Goal: Information Seeking & Learning: Find specific fact

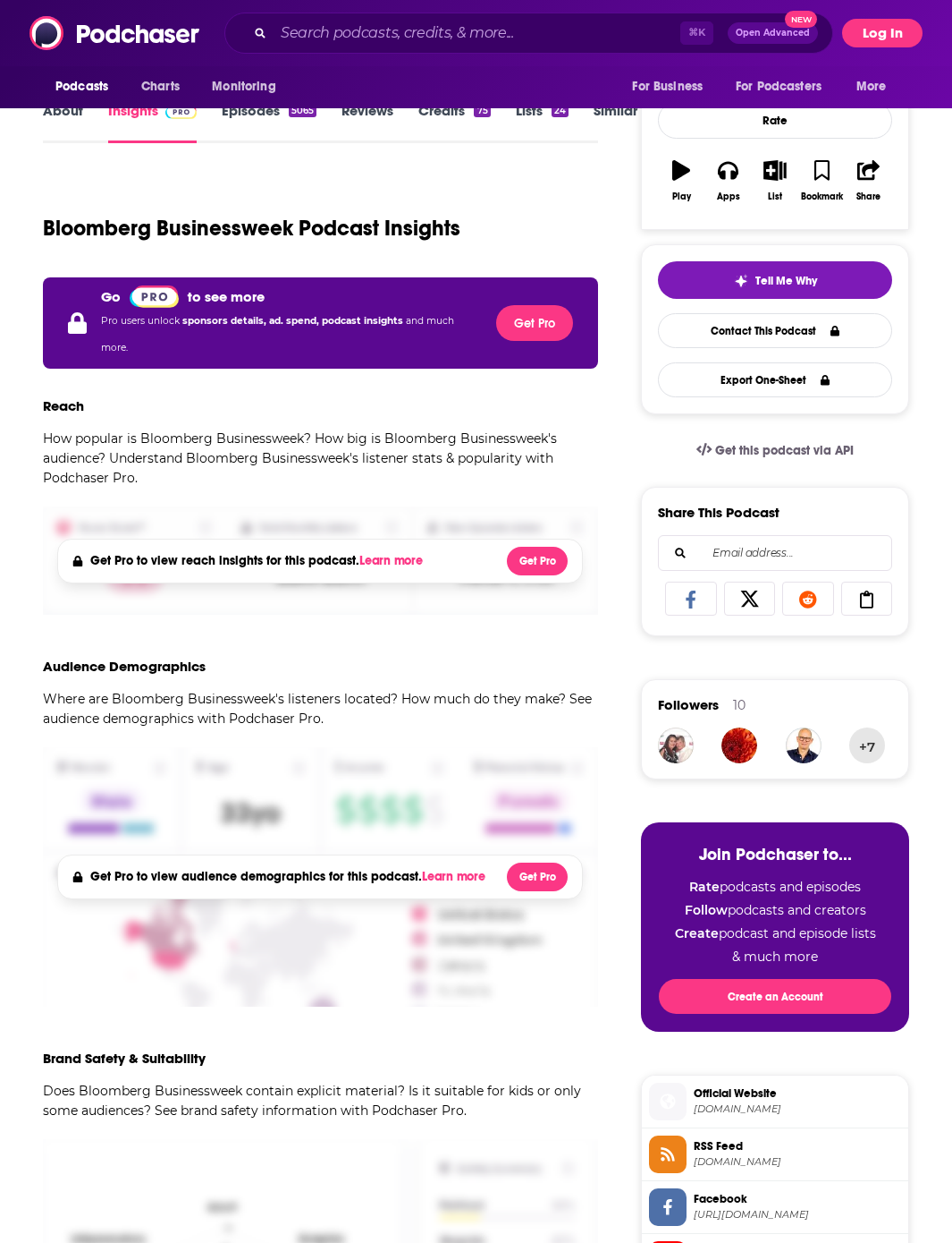
click at [897, 38] on button "Log In" at bounding box center [882, 33] width 80 height 29
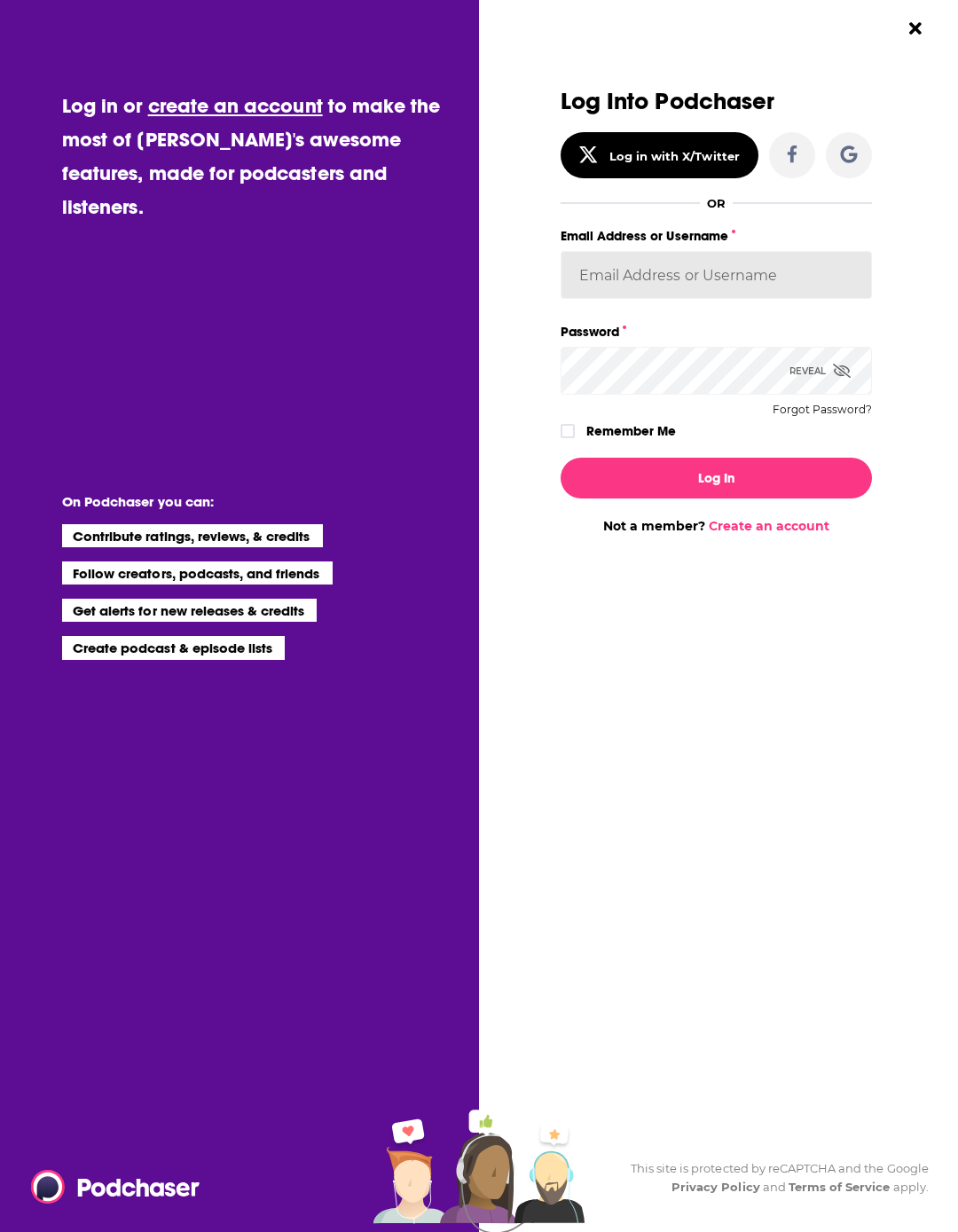
type input "jbbataille"
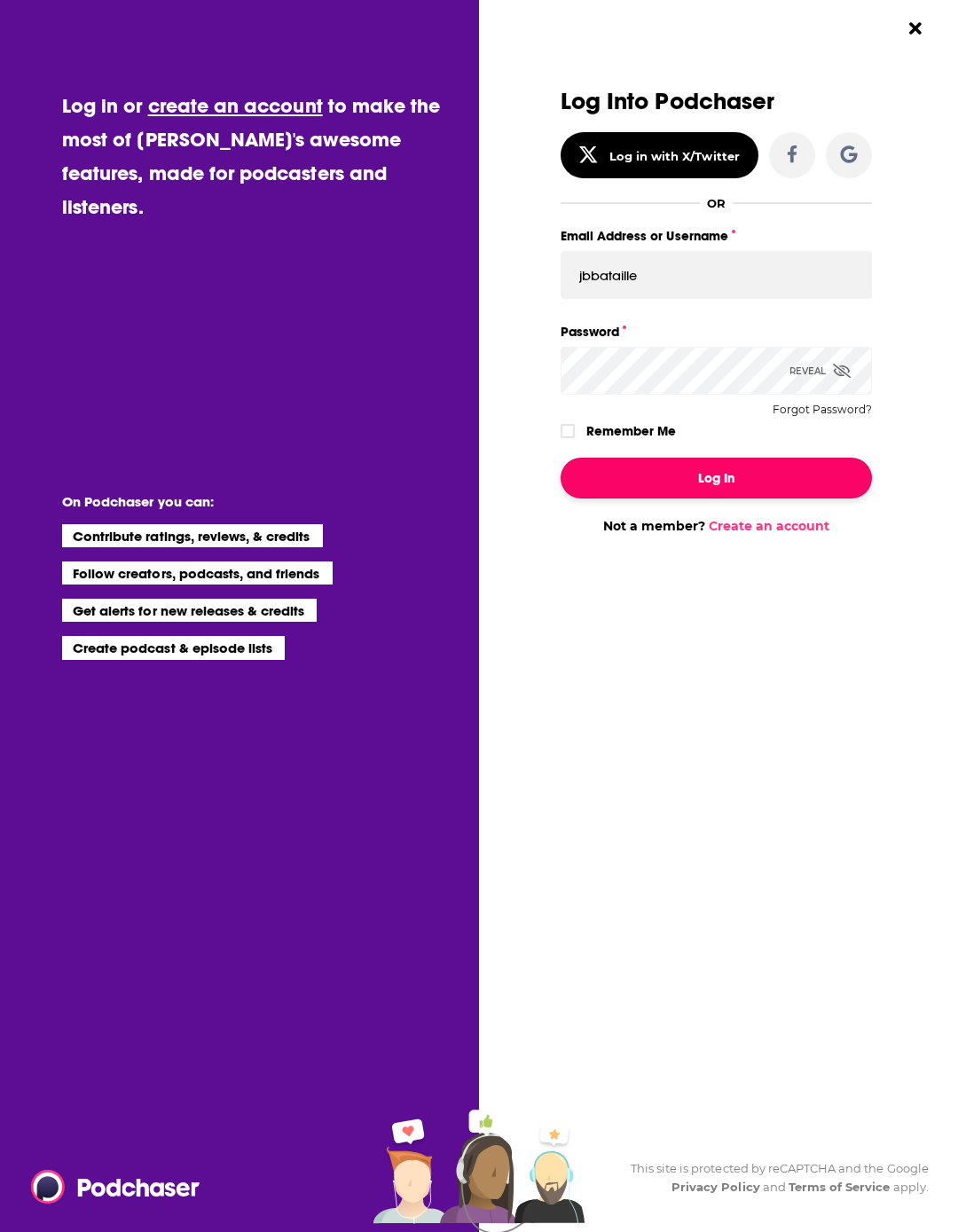
click at [703, 479] on button "Log In" at bounding box center [716, 477] width 312 height 40
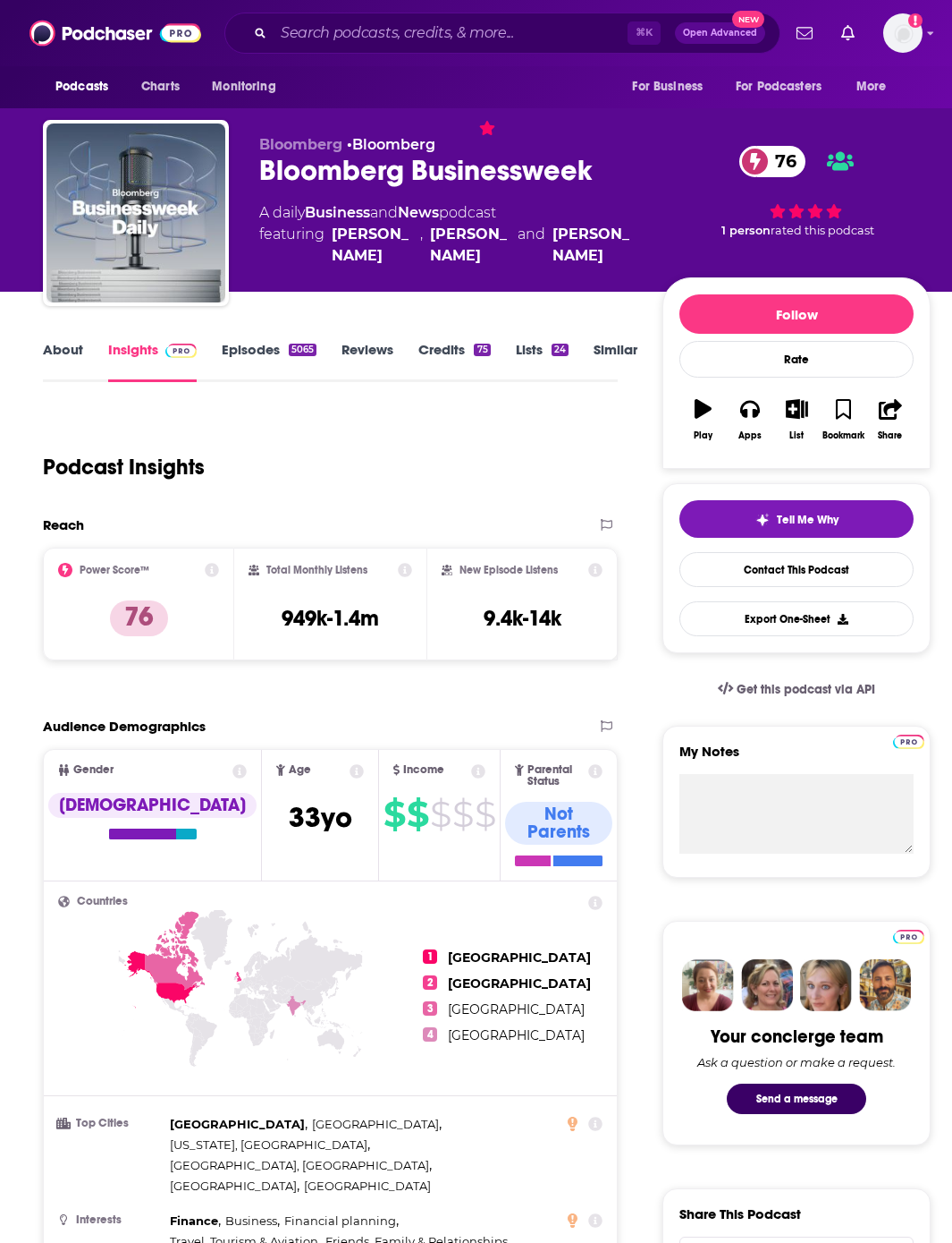
click at [360, 350] on link "Reviews" at bounding box center [367, 361] width 52 height 41
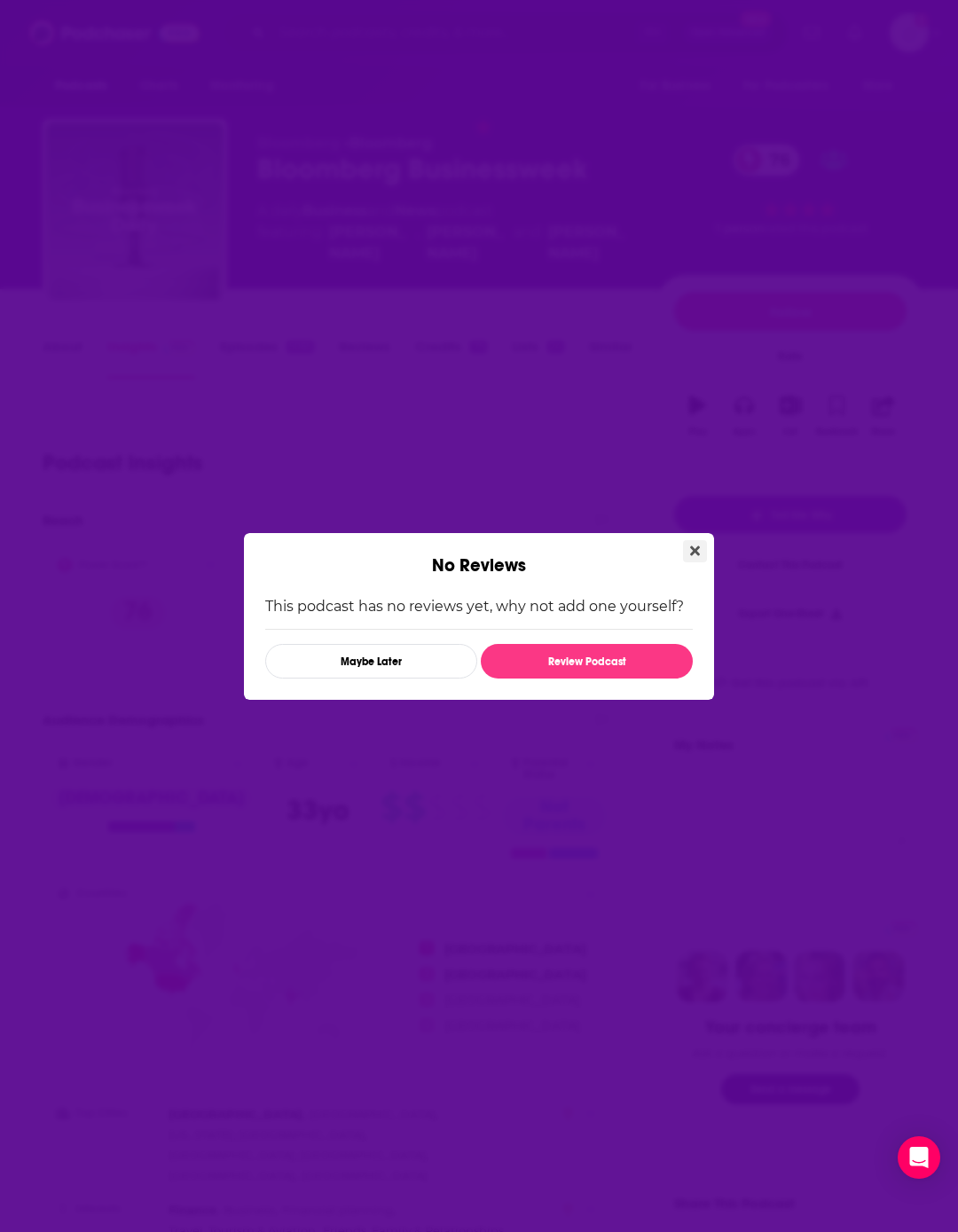
click at [693, 548] on icon "Close" at bounding box center [695, 551] width 10 height 10
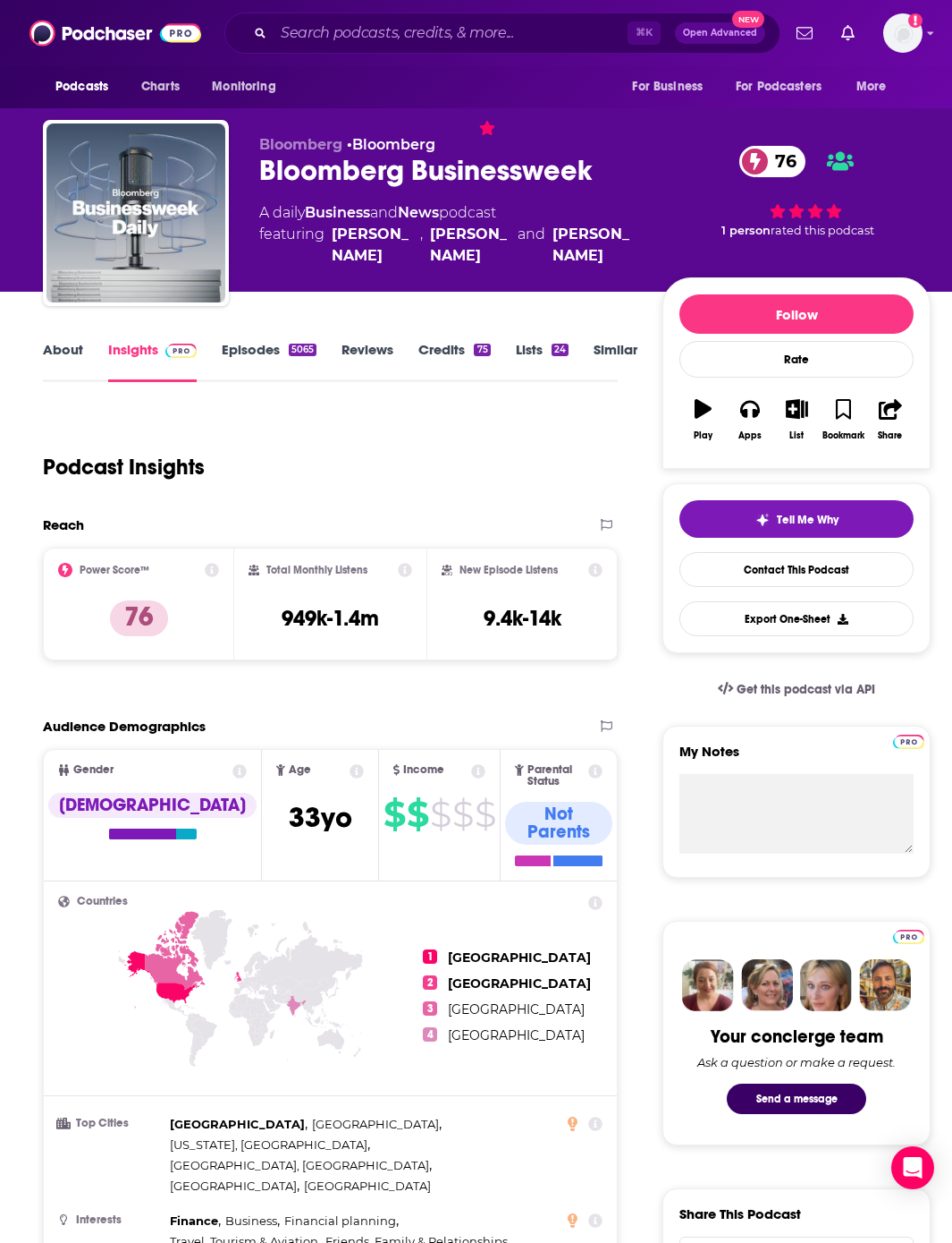
click at [73, 349] on link "About" at bounding box center [62, 361] width 41 height 41
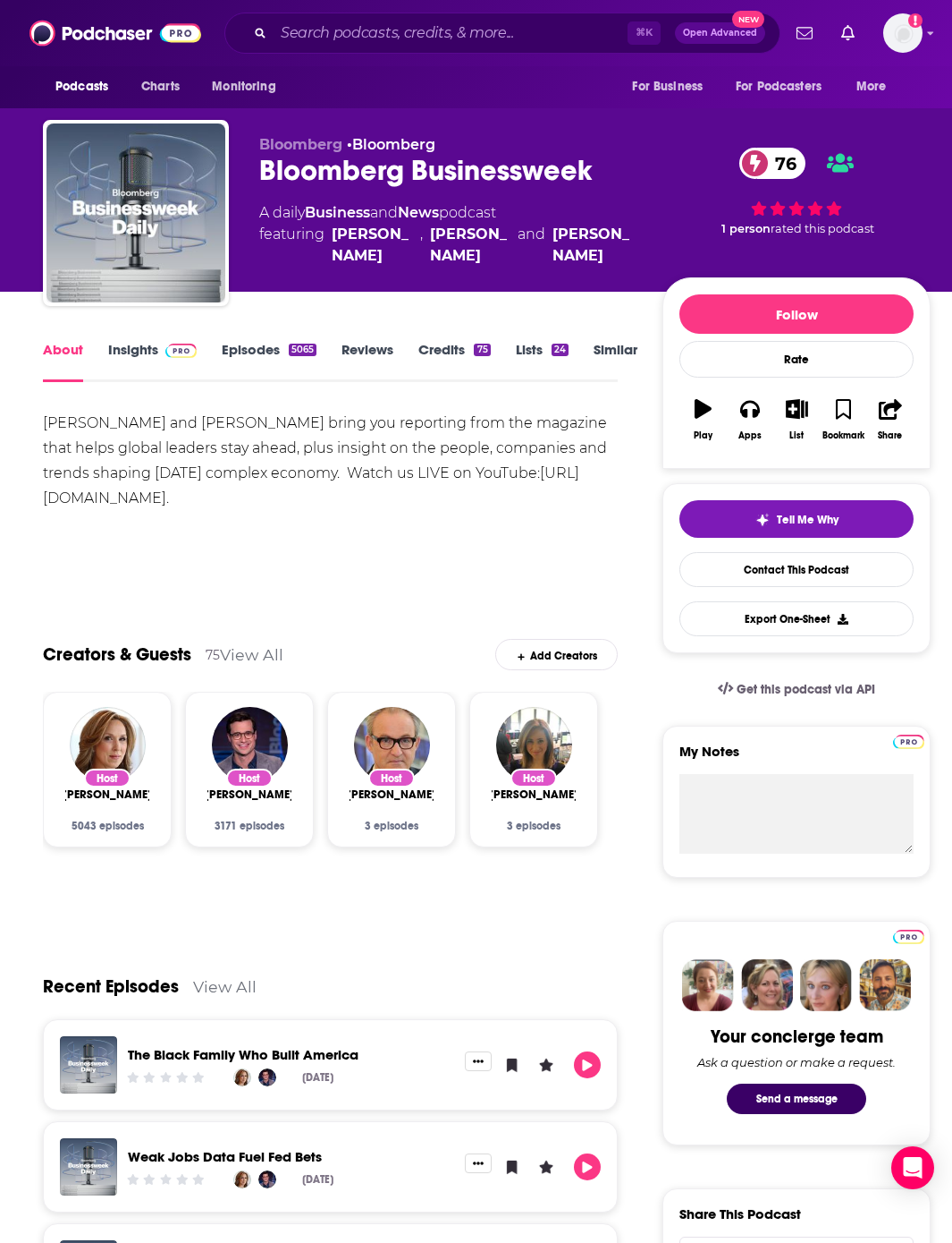
click at [541, 357] on link "Lists 24" at bounding box center [541, 361] width 53 height 41
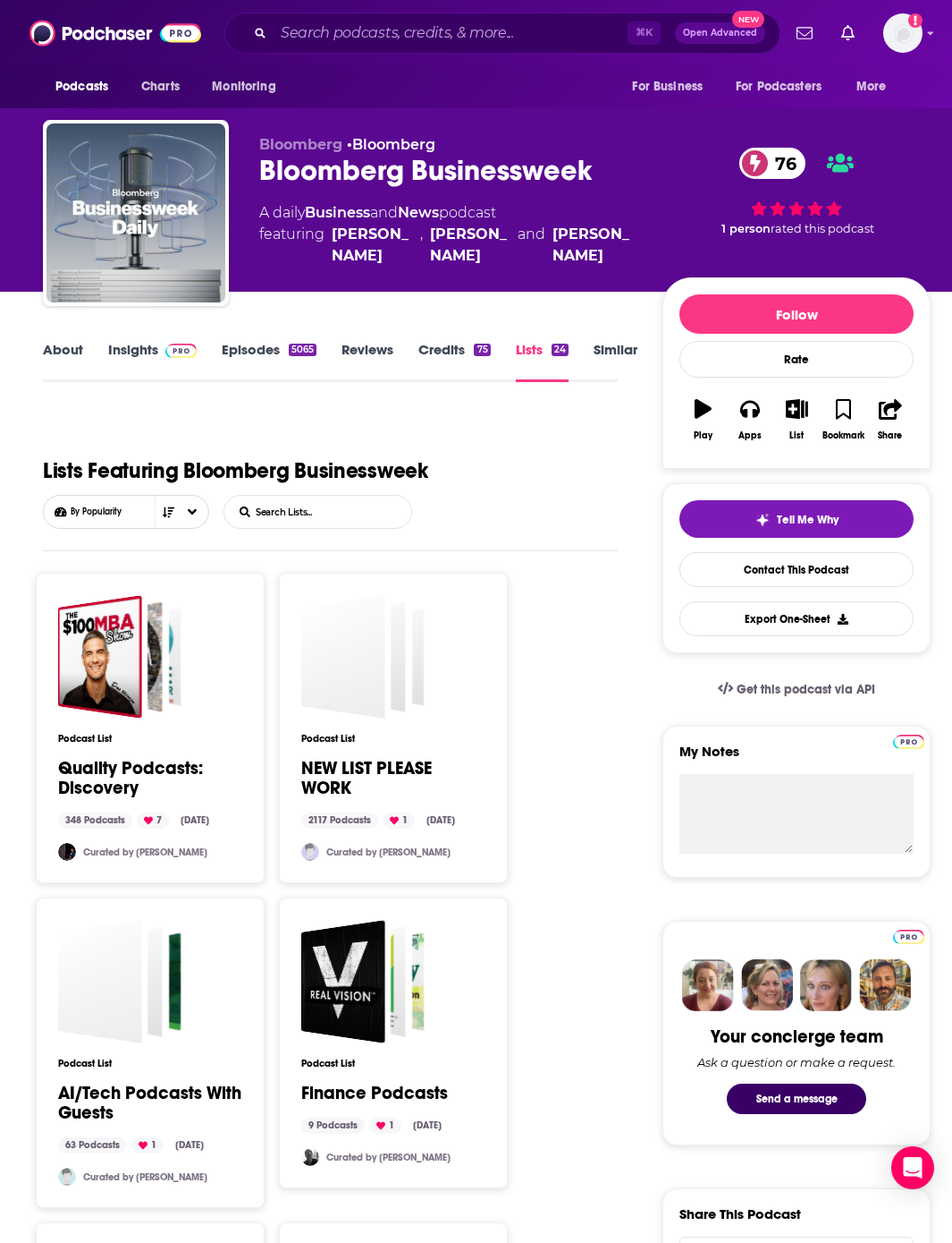
click at [443, 357] on link "Credits 75" at bounding box center [454, 361] width 71 height 41
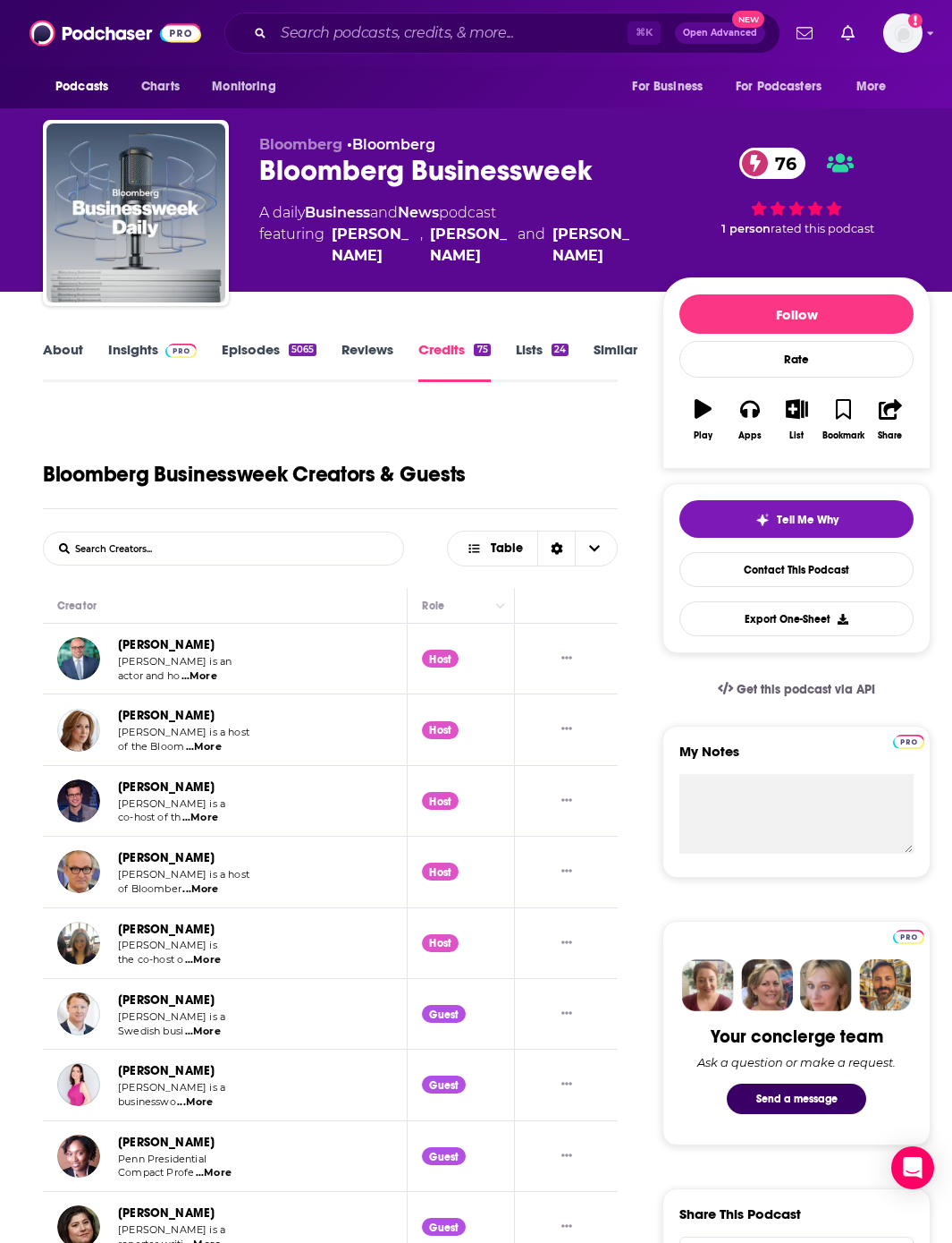
click at [367, 358] on link "Reviews" at bounding box center [367, 361] width 52 height 41
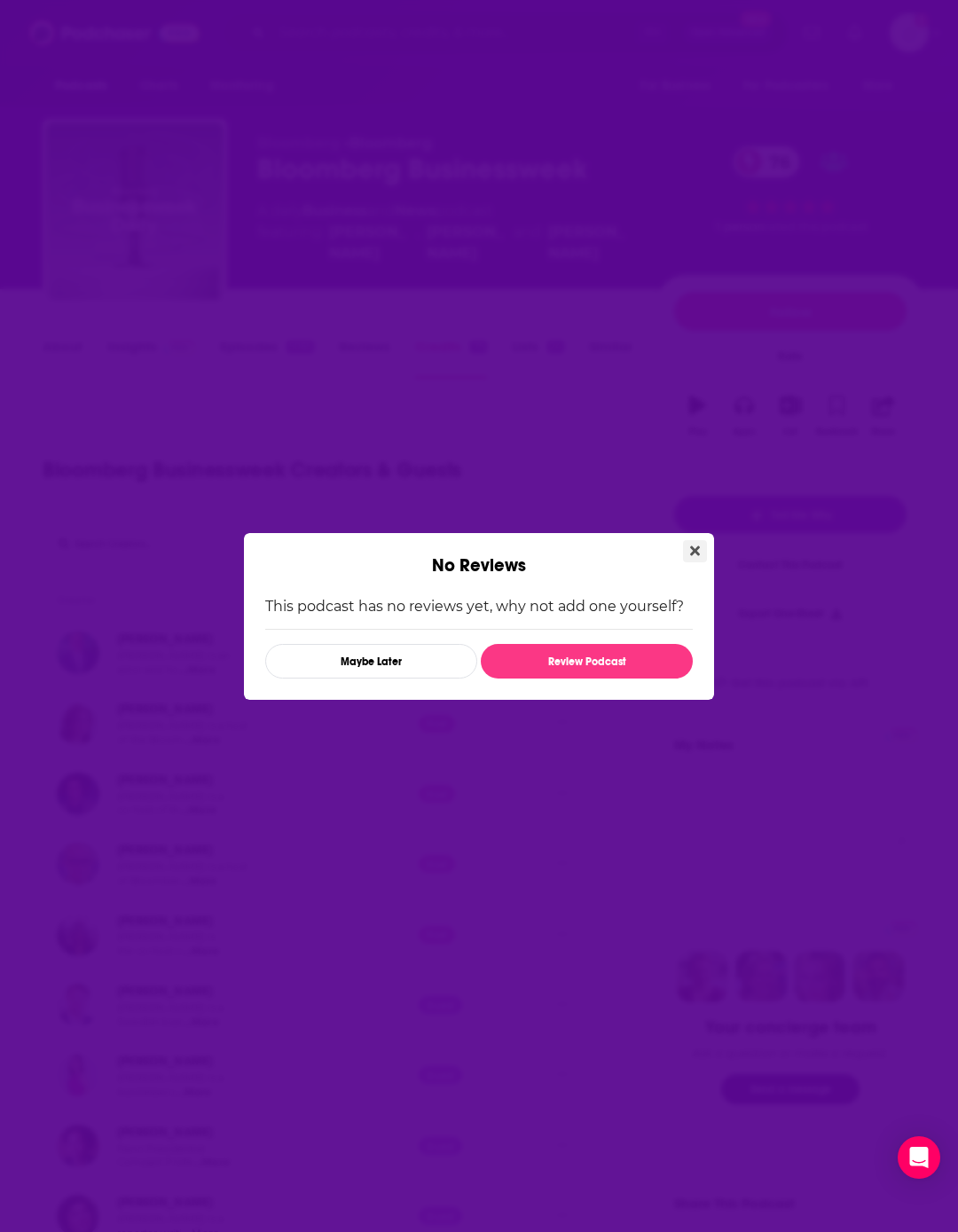
click at [698, 548] on icon "Close" at bounding box center [695, 551] width 10 height 14
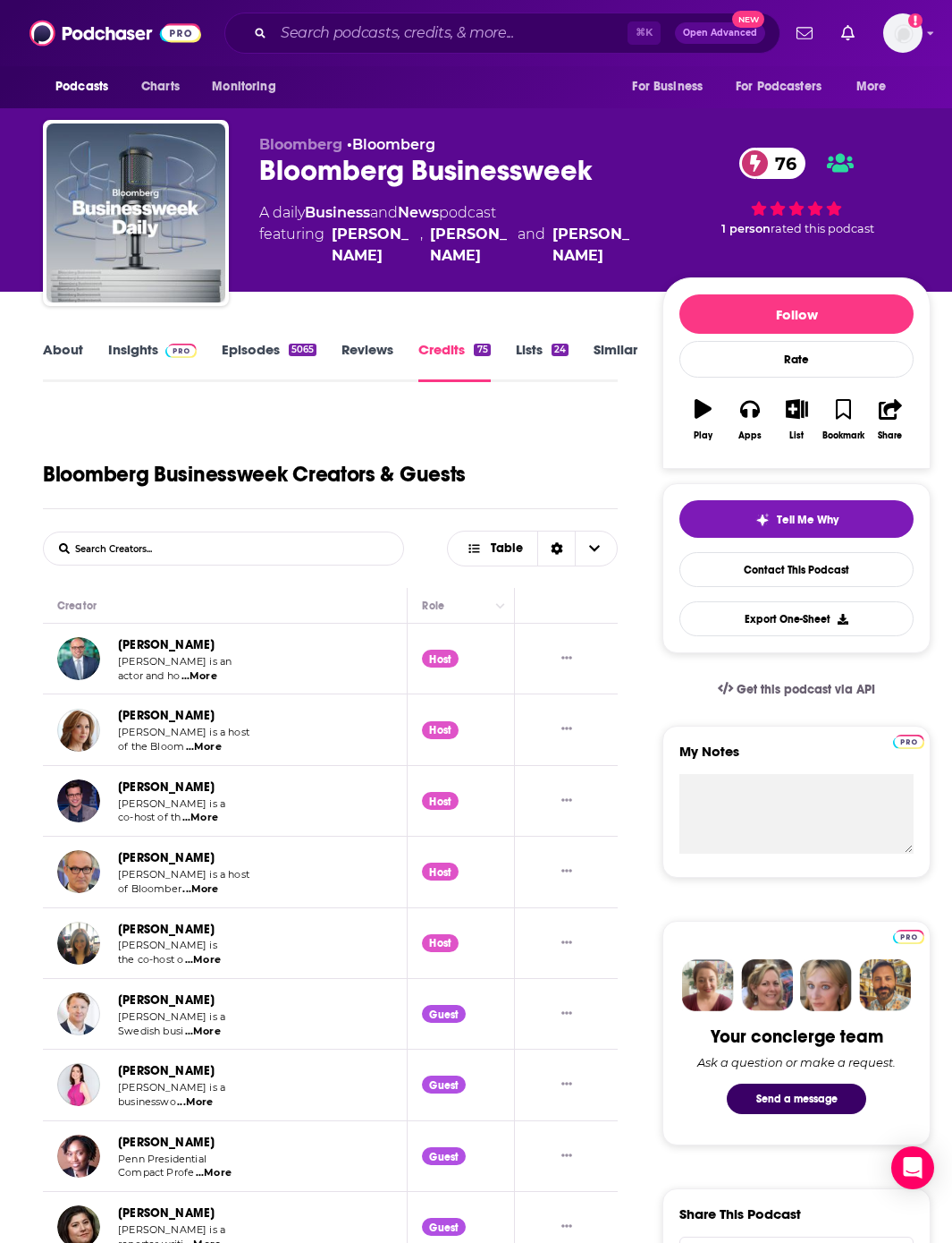
click at [237, 355] on link "Episodes 5065" at bounding box center [270, 361] width 95 height 41
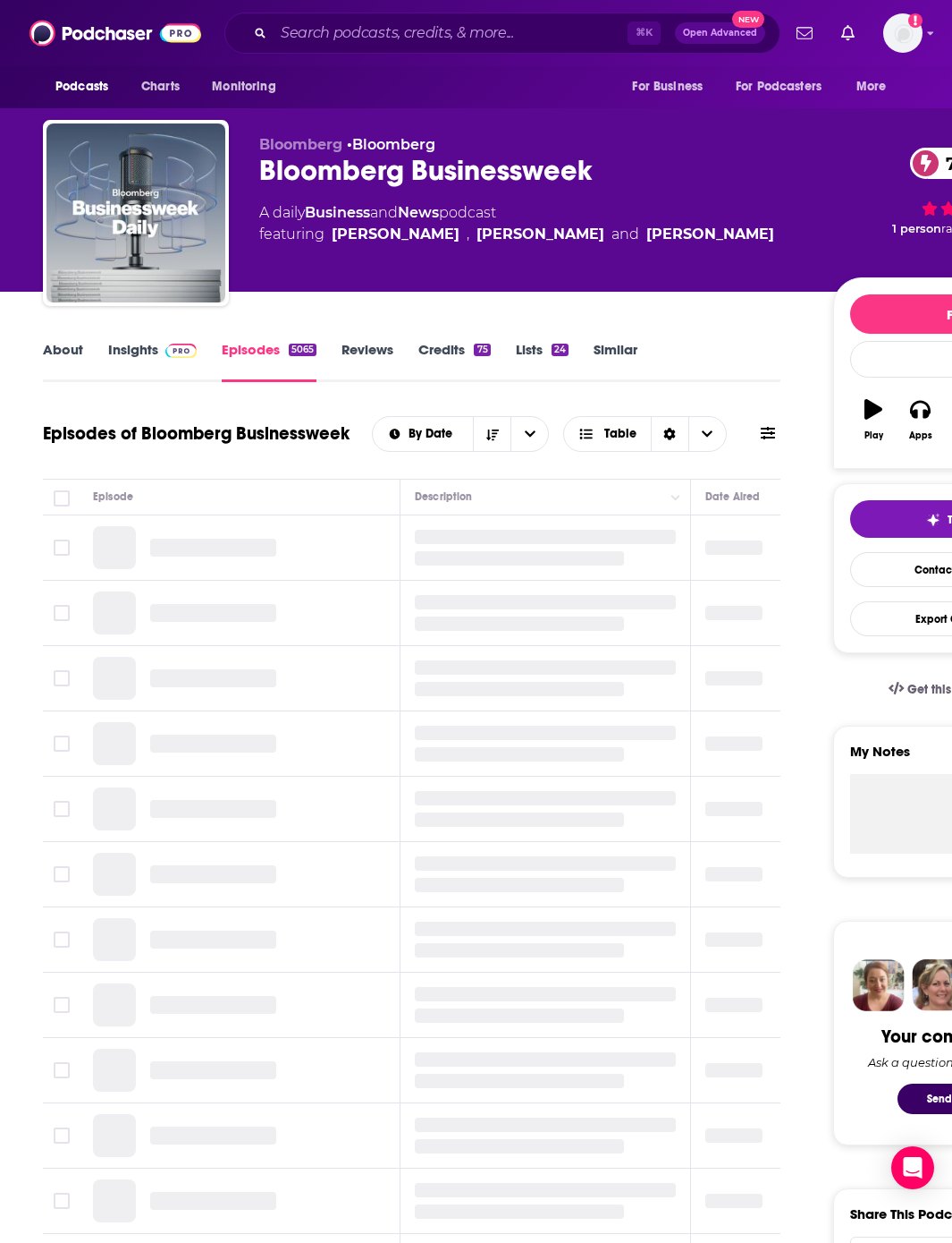
click at [129, 354] on link "Insights" at bounding box center [152, 361] width 88 height 41
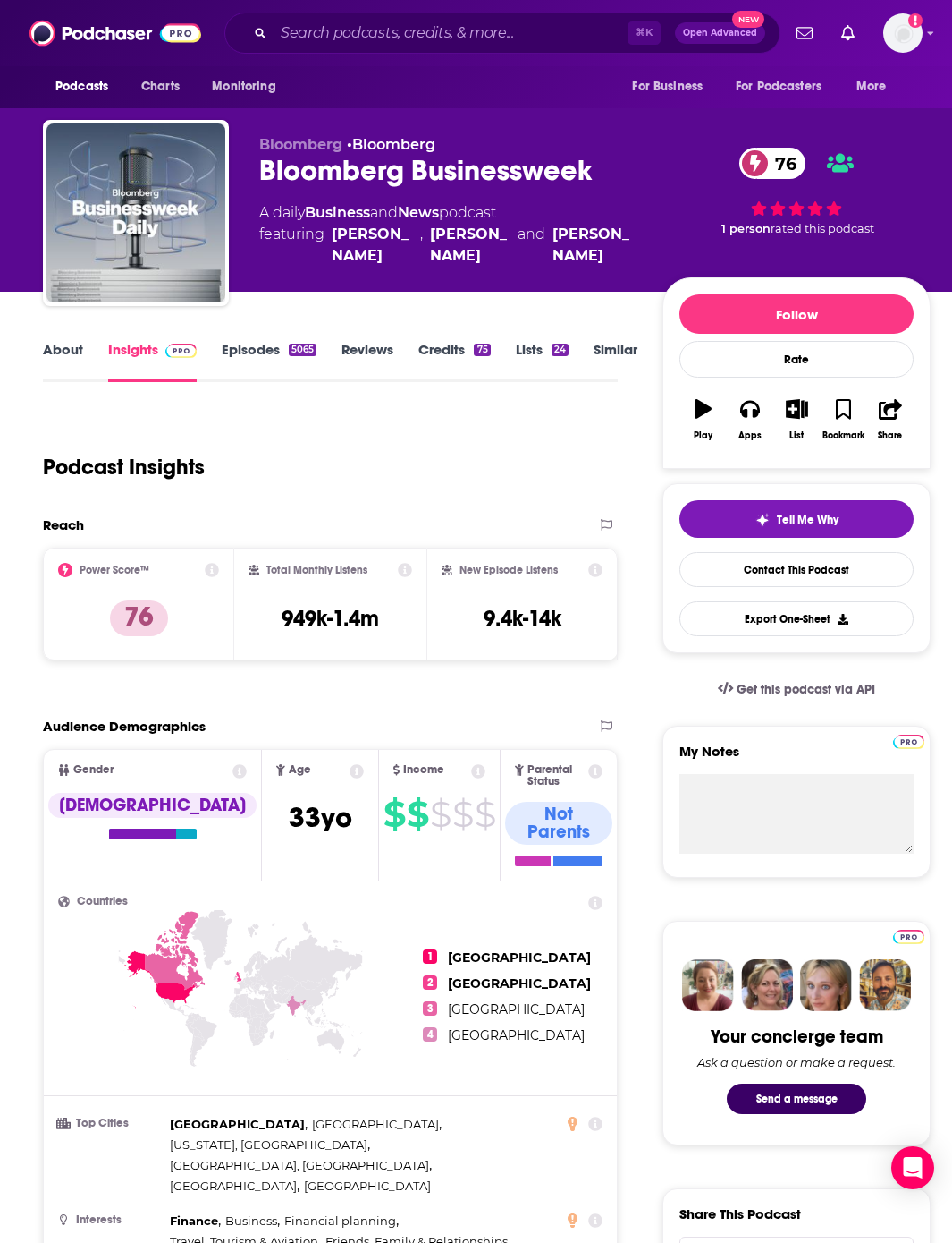
click at [275, 348] on link "Episodes 5065" at bounding box center [270, 361] width 95 height 41
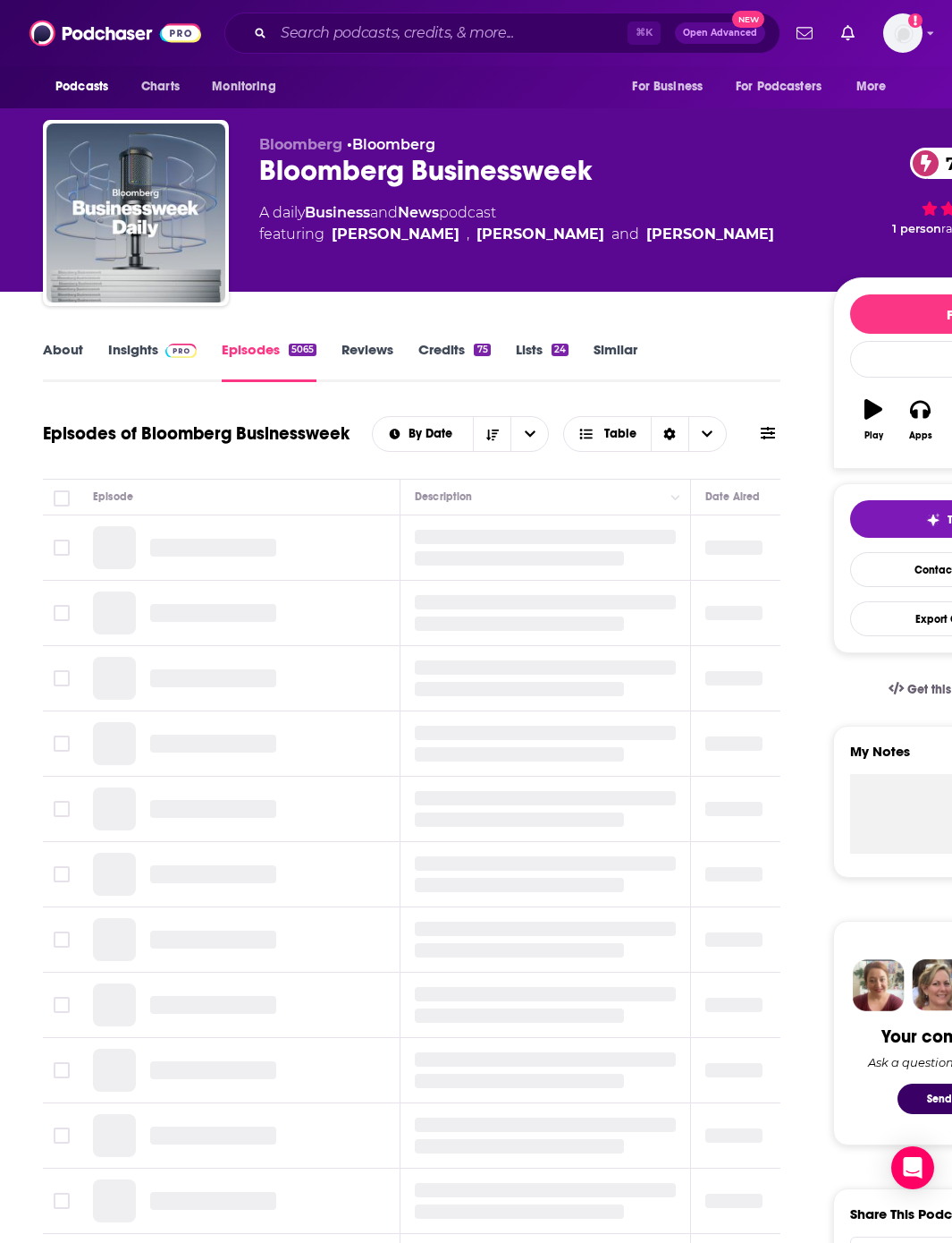
click at [145, 355] on link "Insights" at bounding box center [152, 361] width 88 height 41
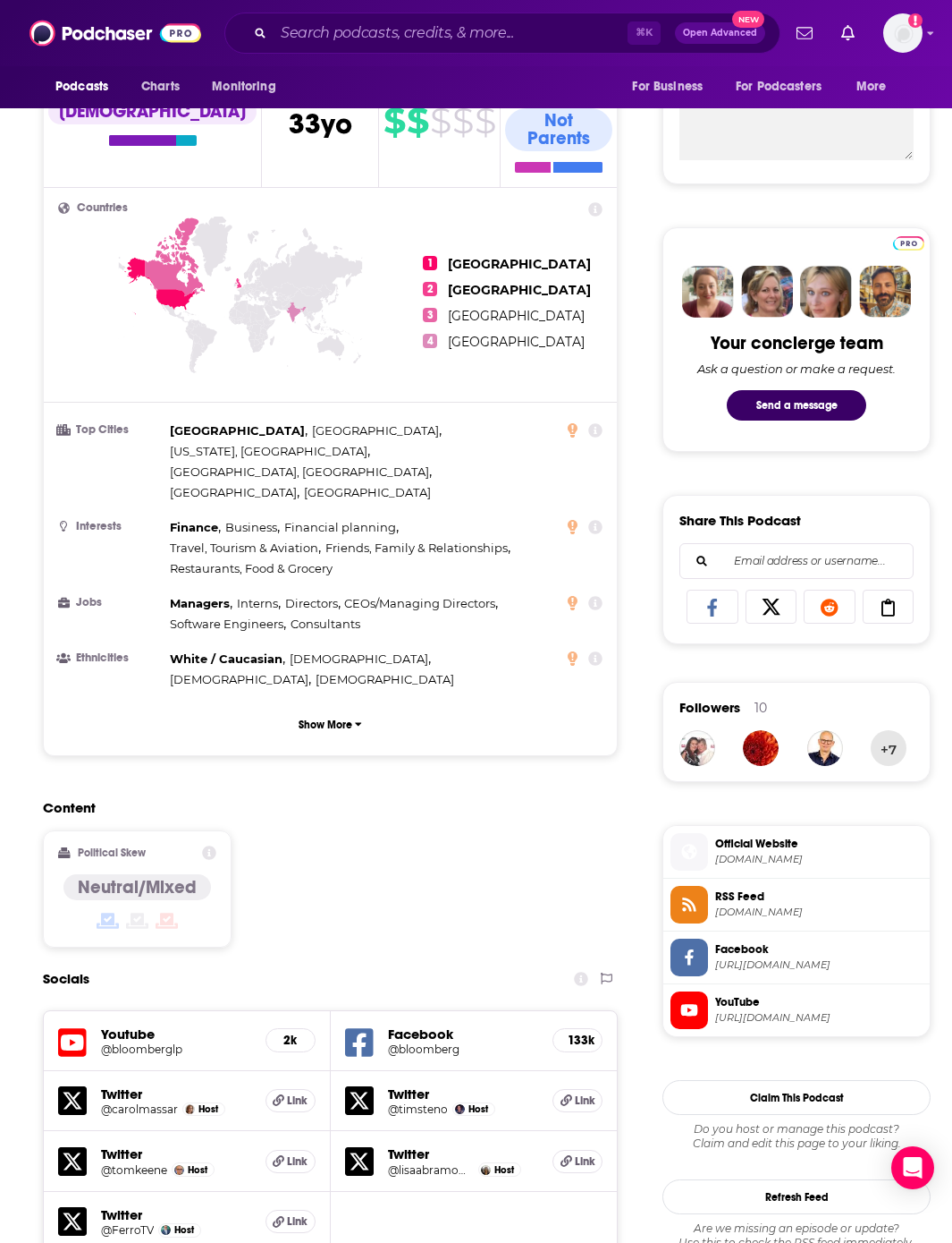
scroll to position [384, 0]
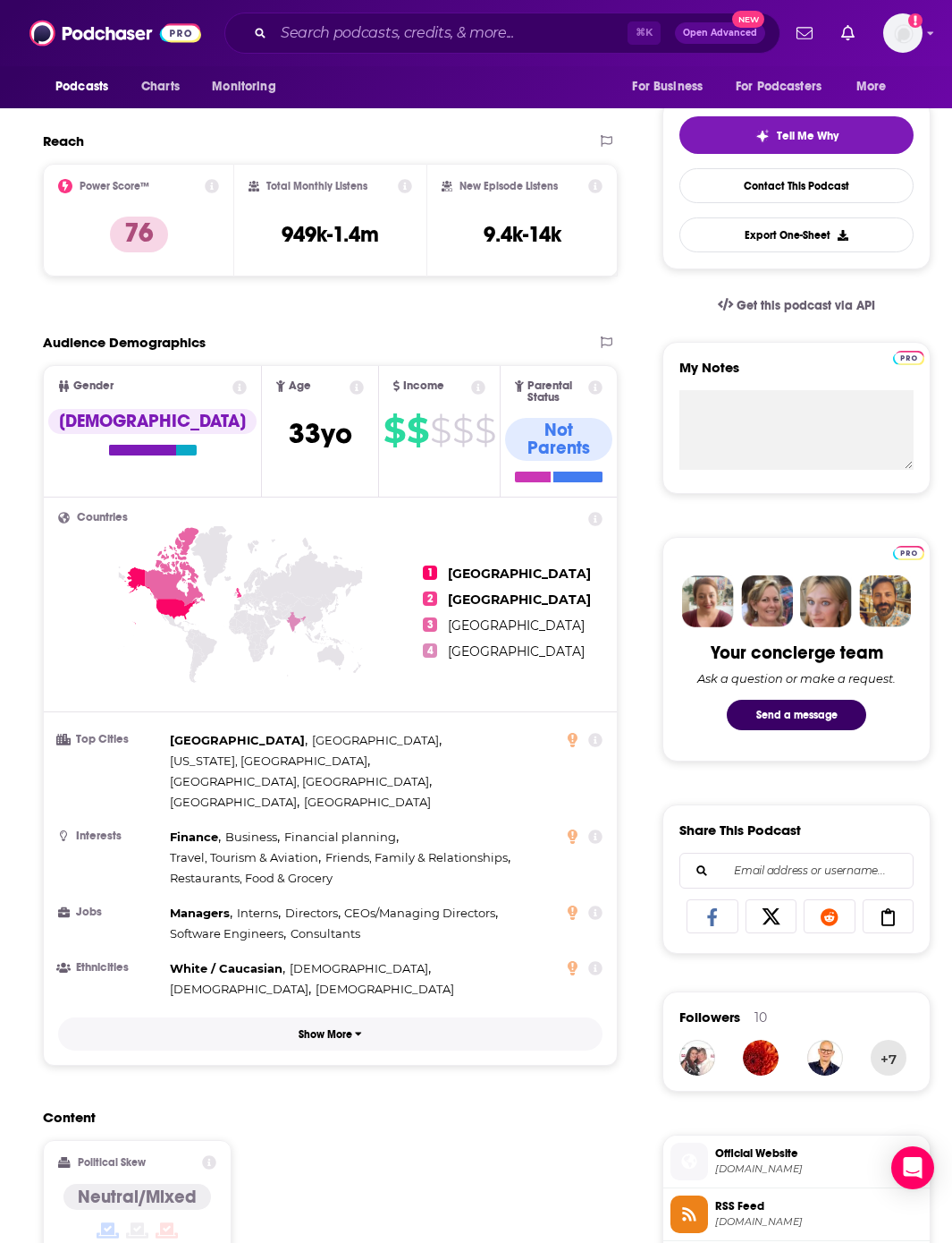
click at [359, 553] on icon "button" at bounding box center [358, 1033] width 7 height 11
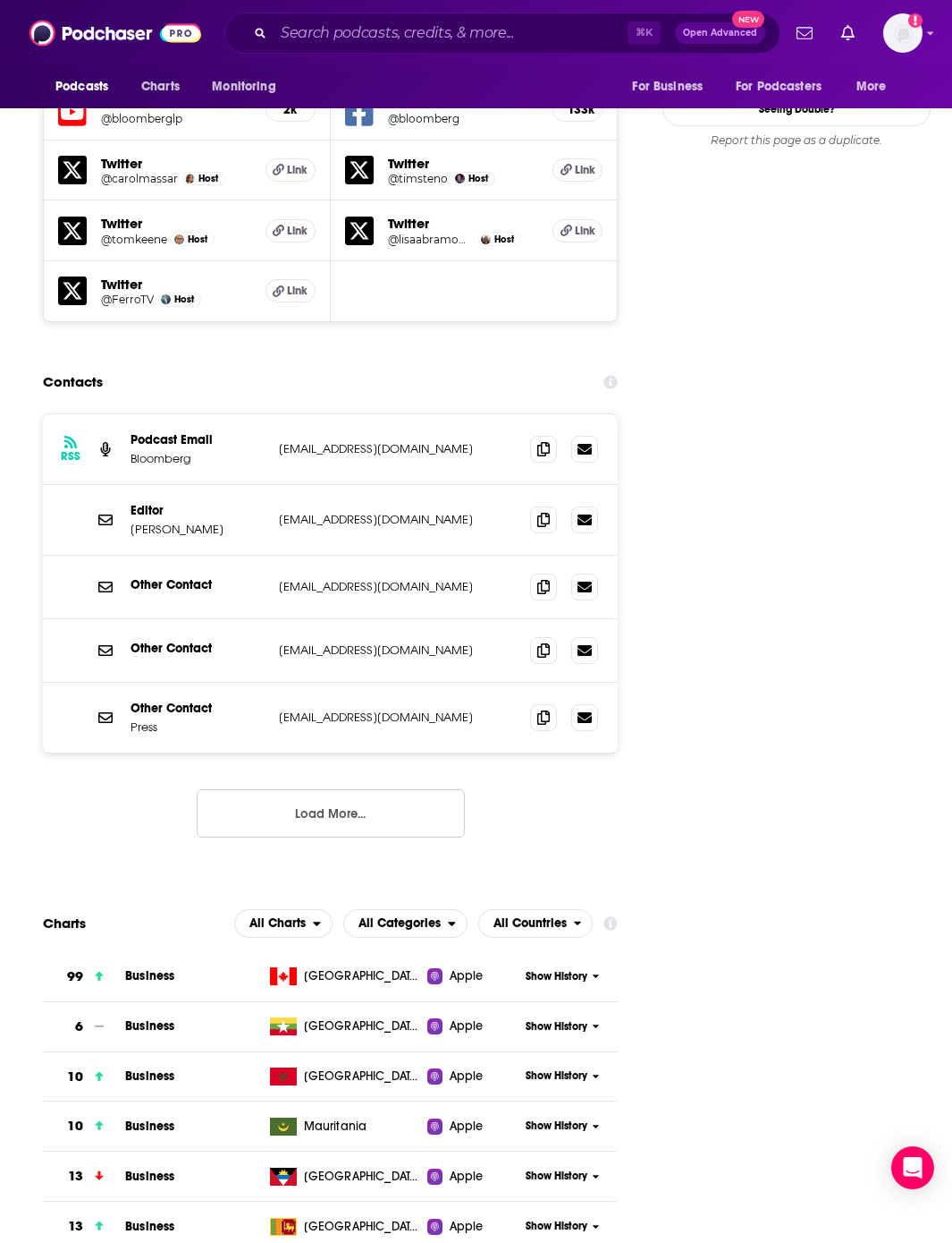
scroll to position [1892, 0]
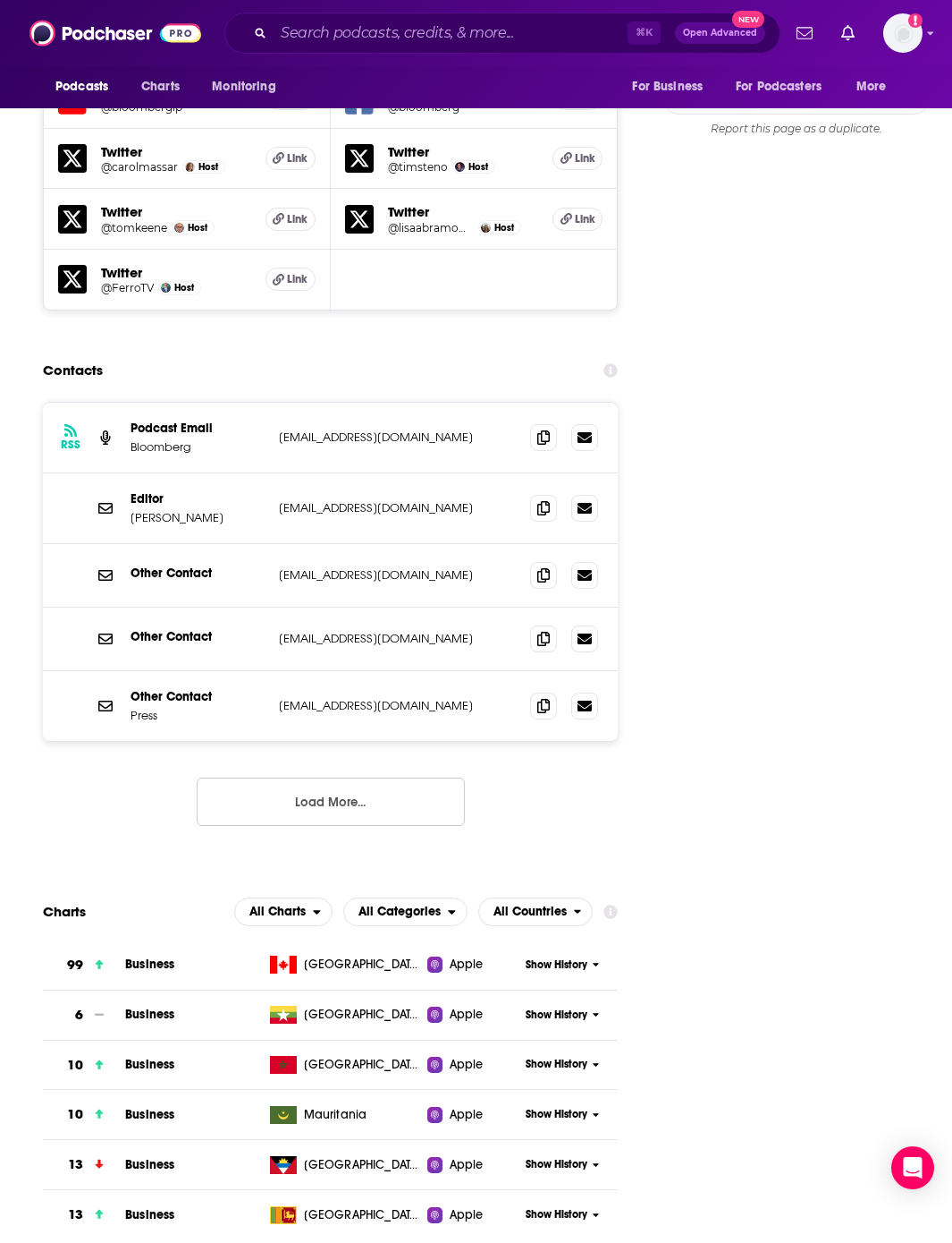
click at [334, 553] on button "Load More..." at bounding box center [330, 802] width 269 height 49
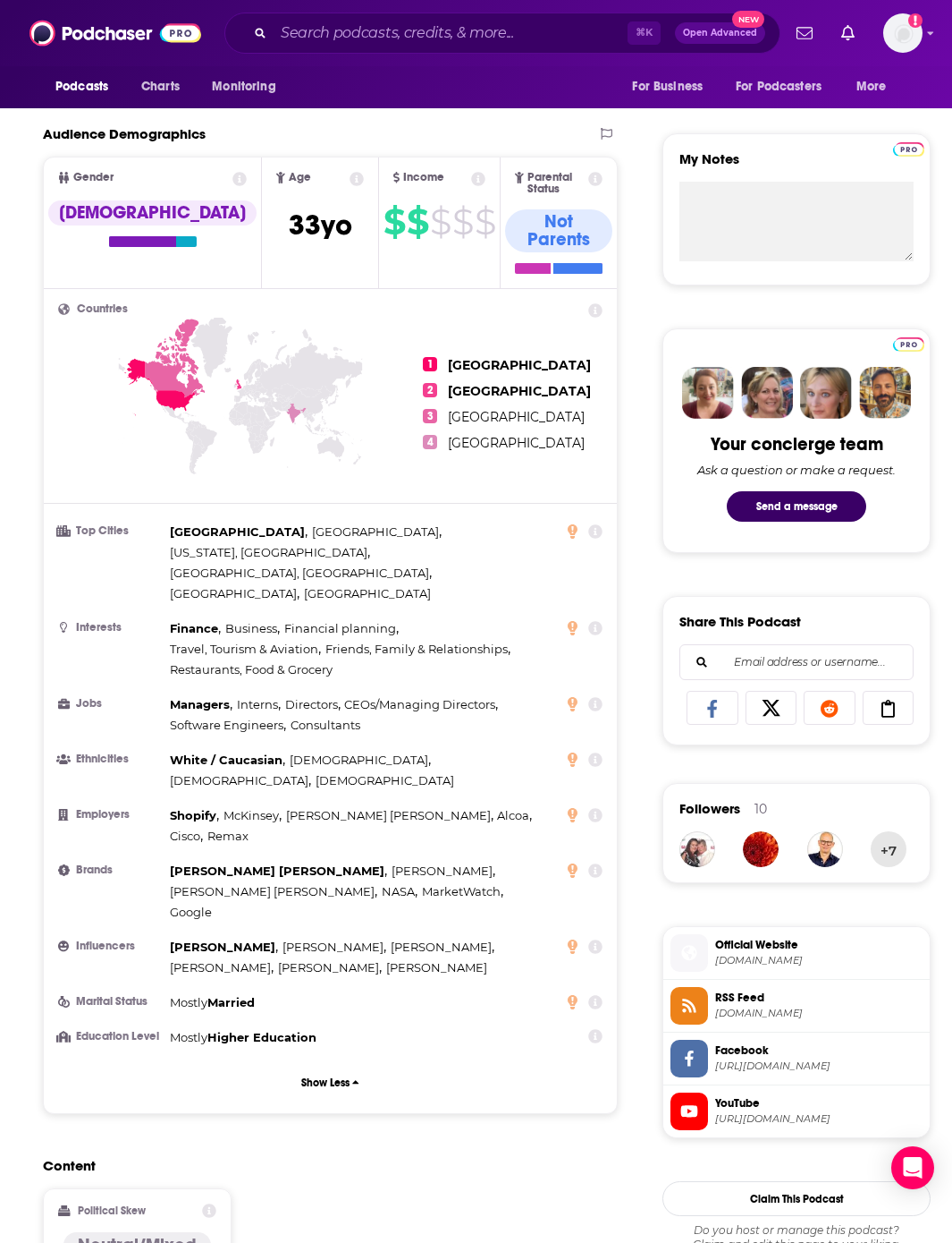
scroll to position [0, 0]
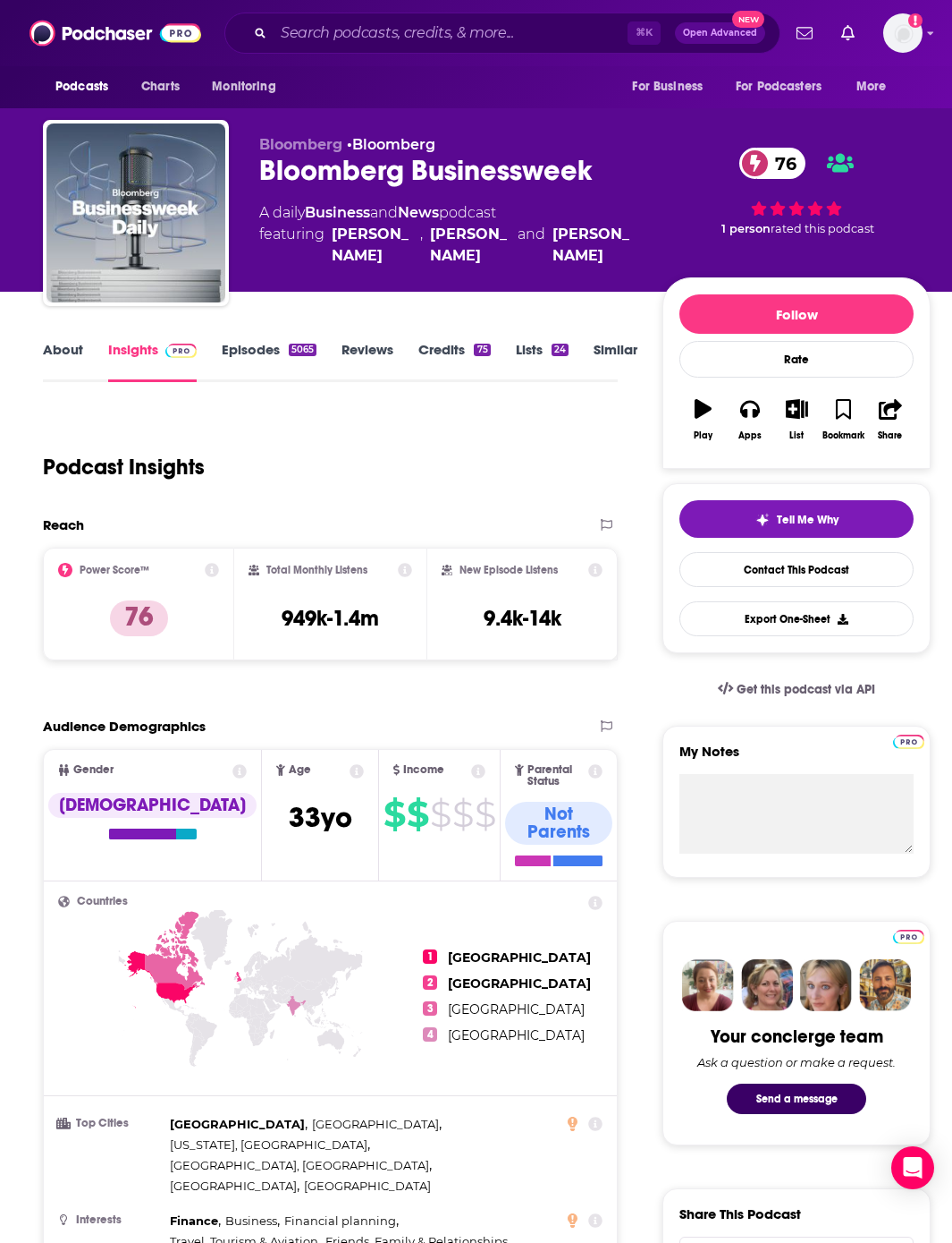
click at [272, 344] on link "Episodes 5065" at bounding box center [270, 361] width 95 height 41
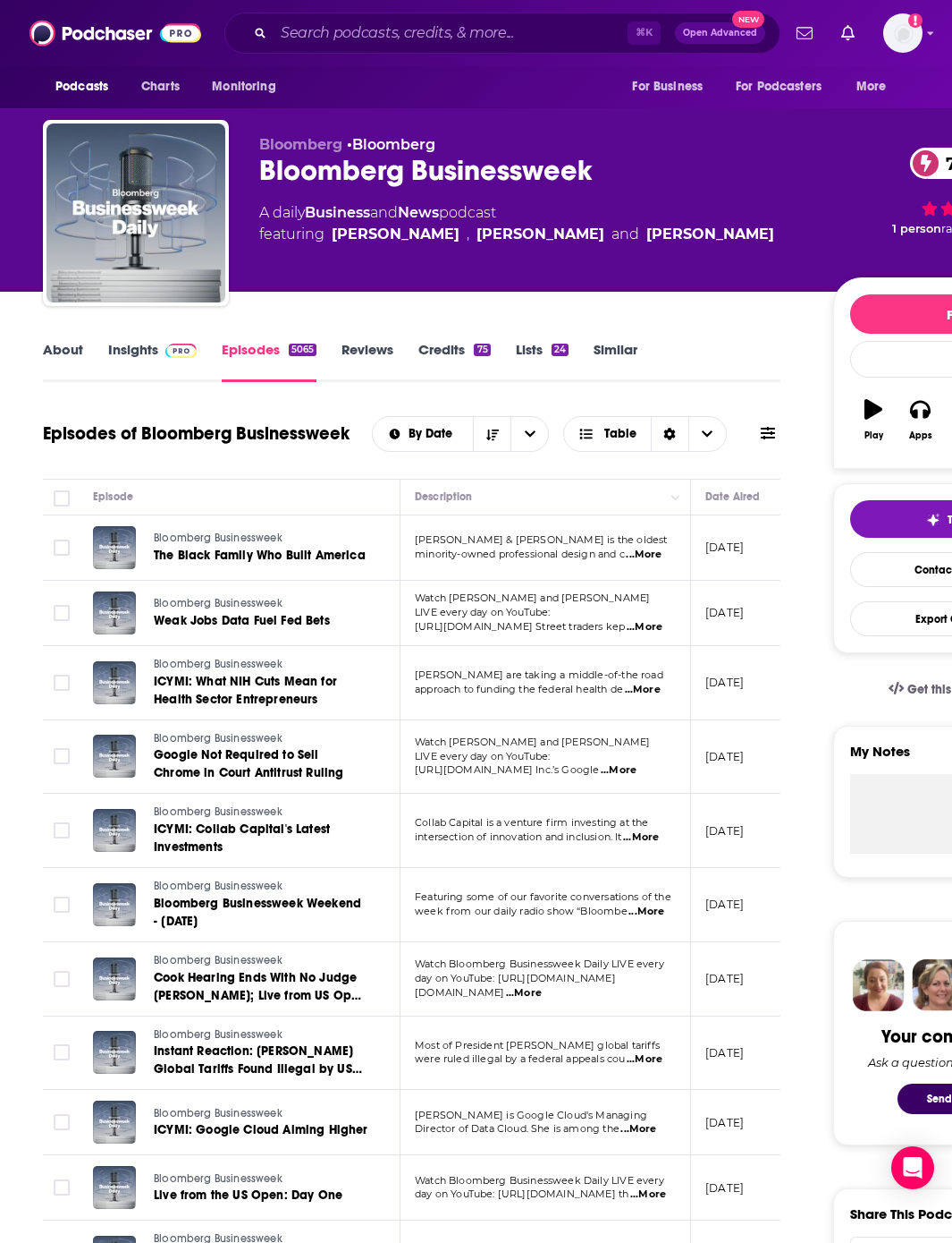
click at [641, 553] on span "...More" at bounding box center [644, 555] width 36 height 14
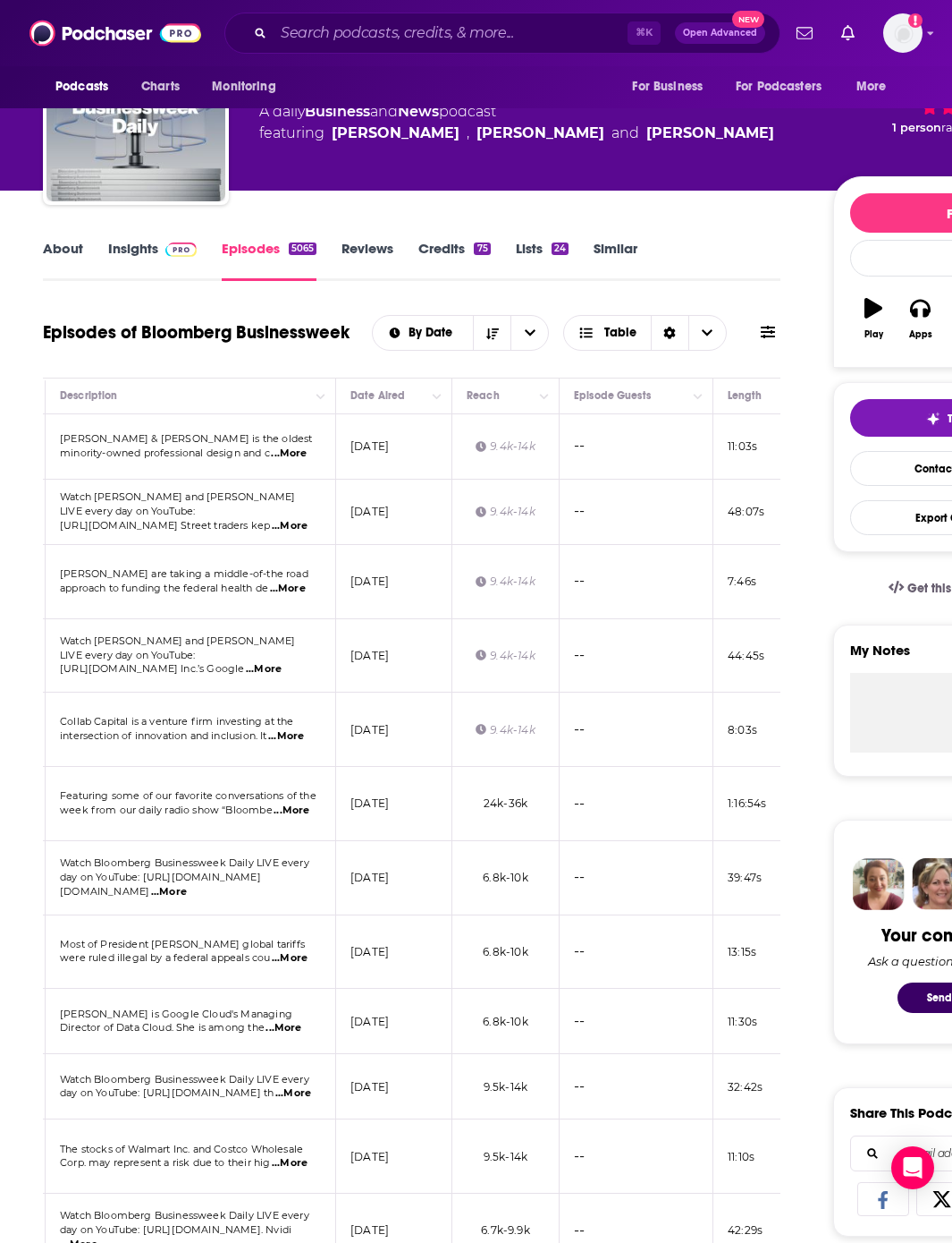
scroll to position [0, 508]
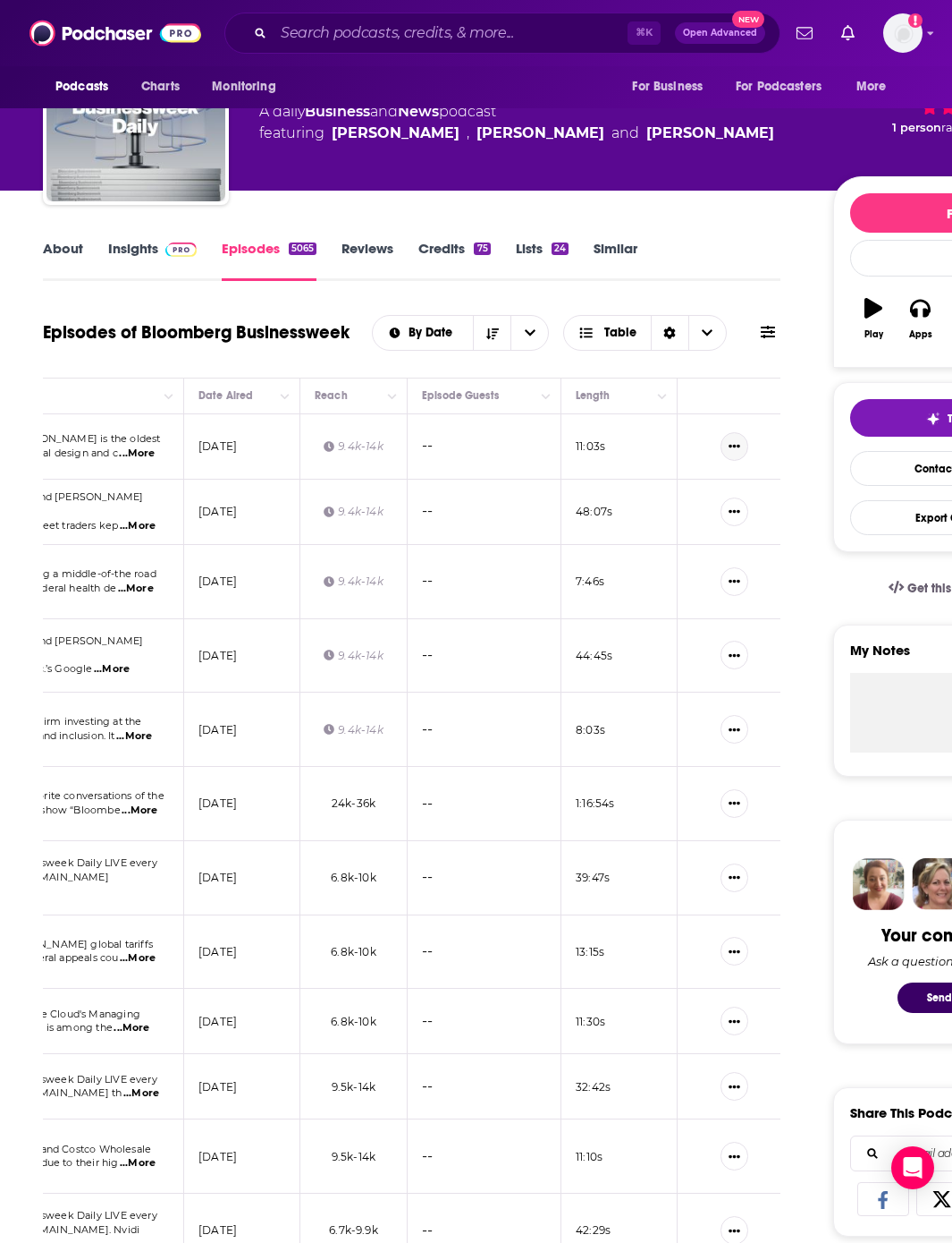
click at [743, 450] on button "Show More Button" at bounding box center [735, 446] width 28 height 29
drag, startPoint x: 406, startPoint y: 371, endPoint x: 396, endPoint y: 350, distance: 23.3
click at [406, 370] on div "Episodes of Bloomberg Businessweek By Date Table" at bounding box center [412, 343] width 738 height 68
click at [378, 247] on link "Reviews" at bounding box center [367, 260] width 52 height 41
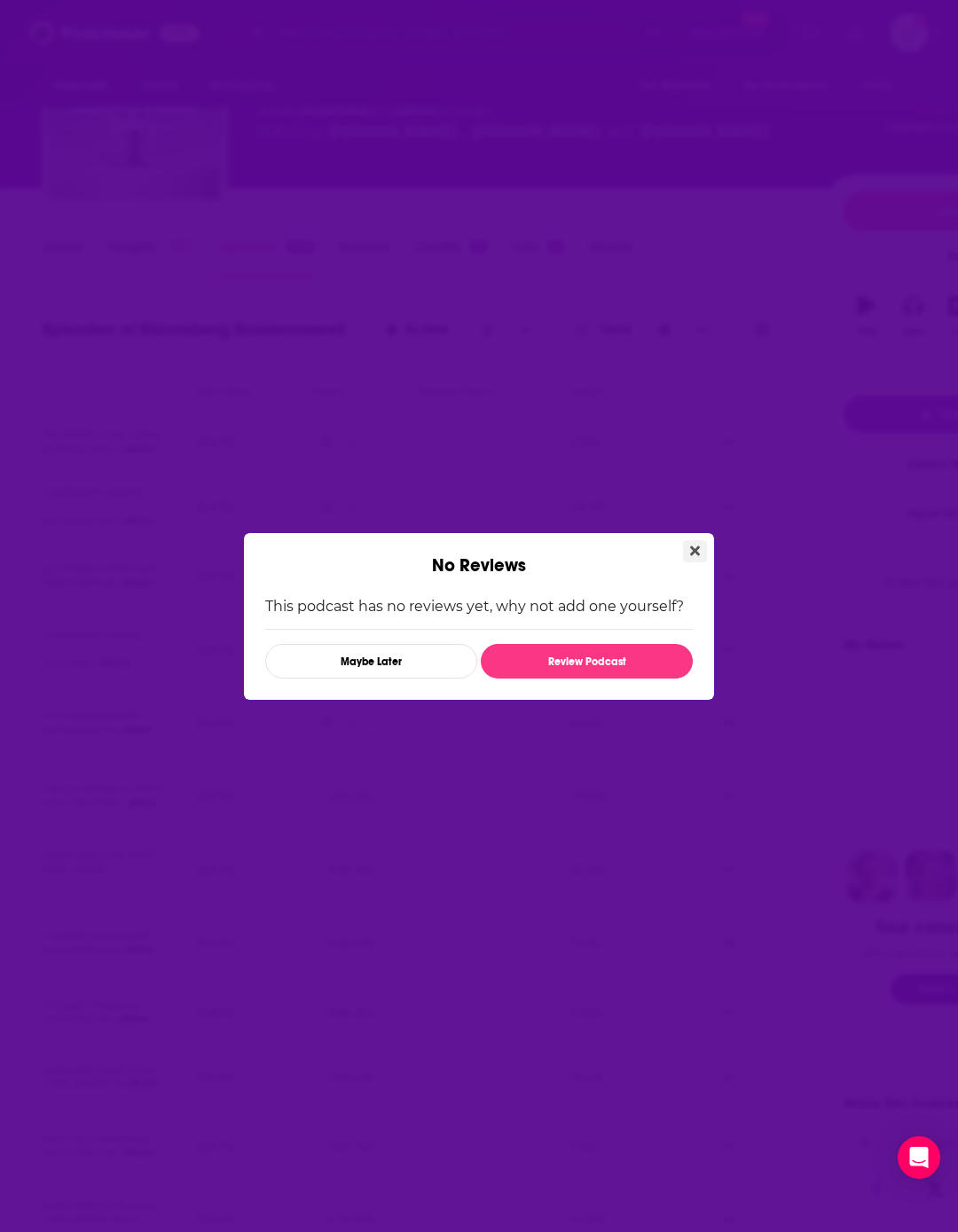
click at [702, 548] on button "Close" at bounding box center [694, 551] width 24 height 23
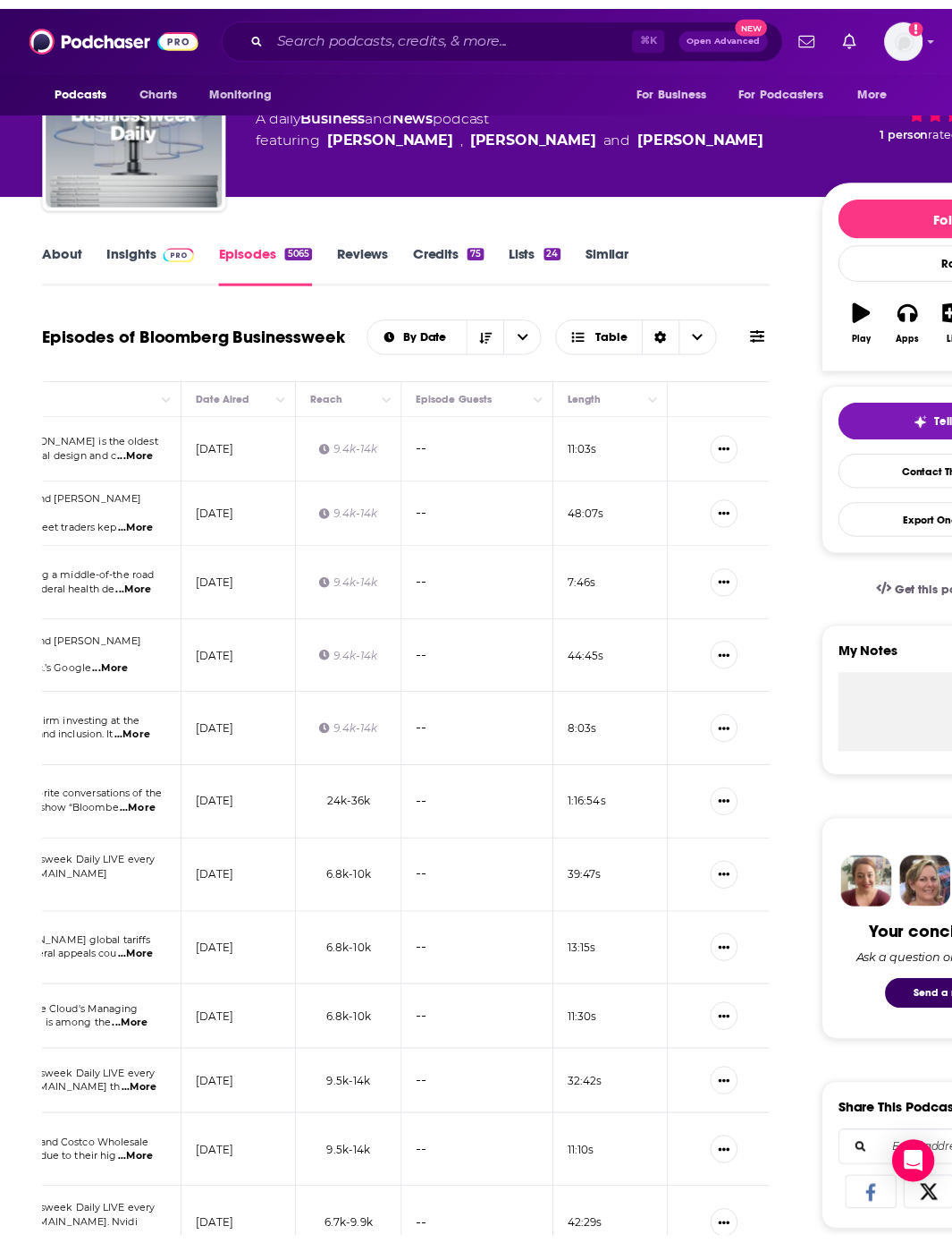
scroll to position [101, 0]
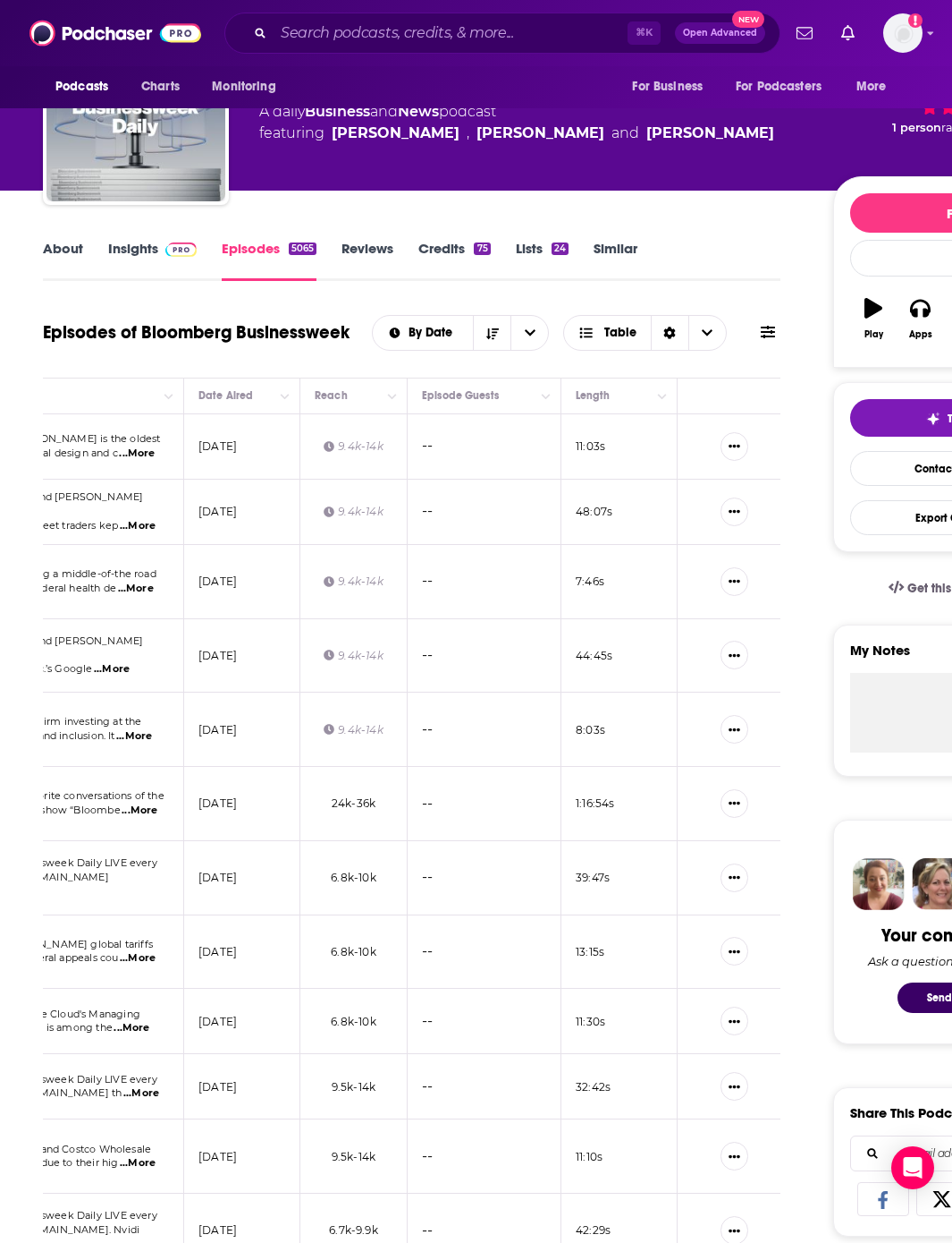
click at [456, 247] on link "Credits 75" at bounding box center [454, 260] width 71 height 41
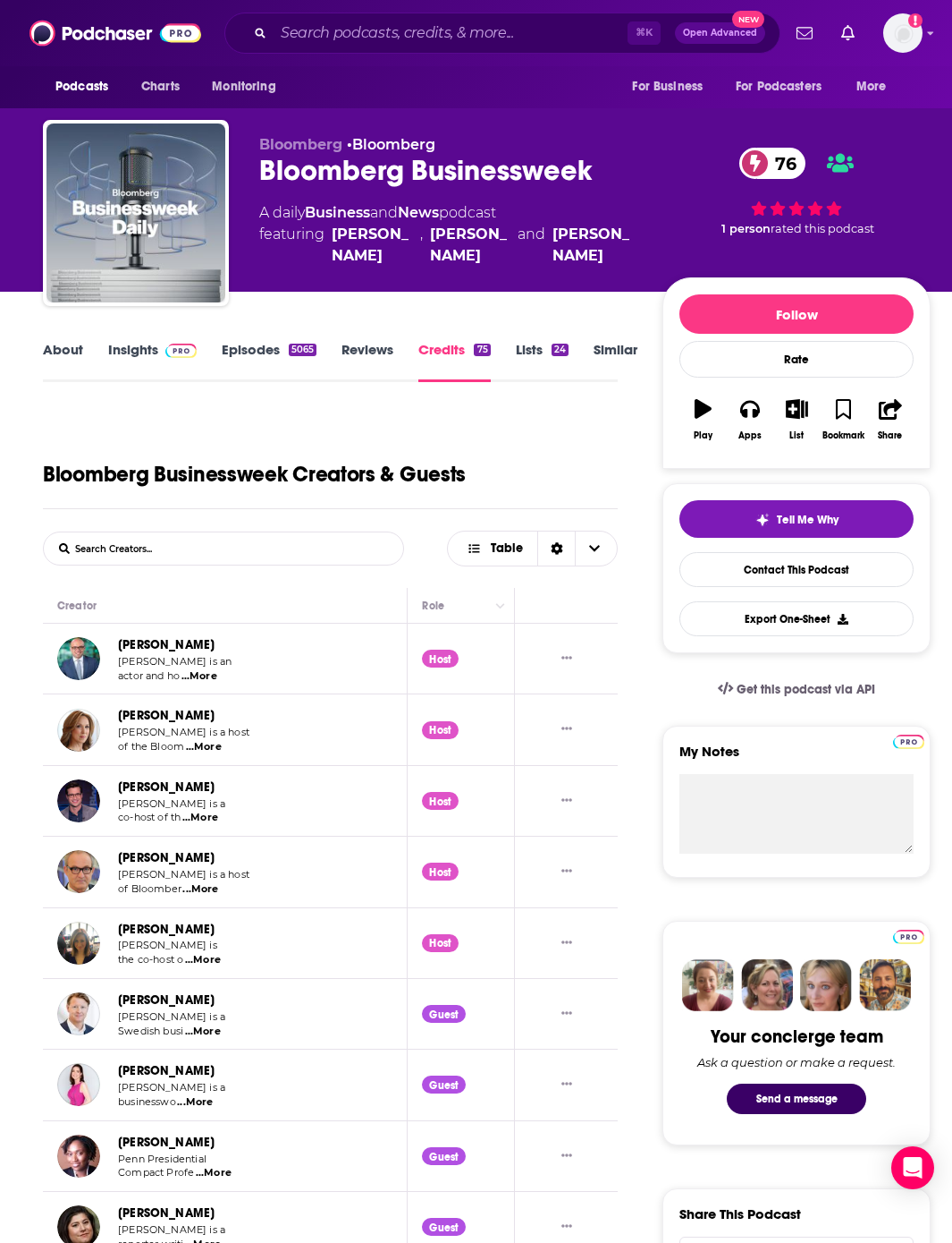
click at [542, 365] on link "Lists 24" at bounding box center [541, 361] width 53 height 41
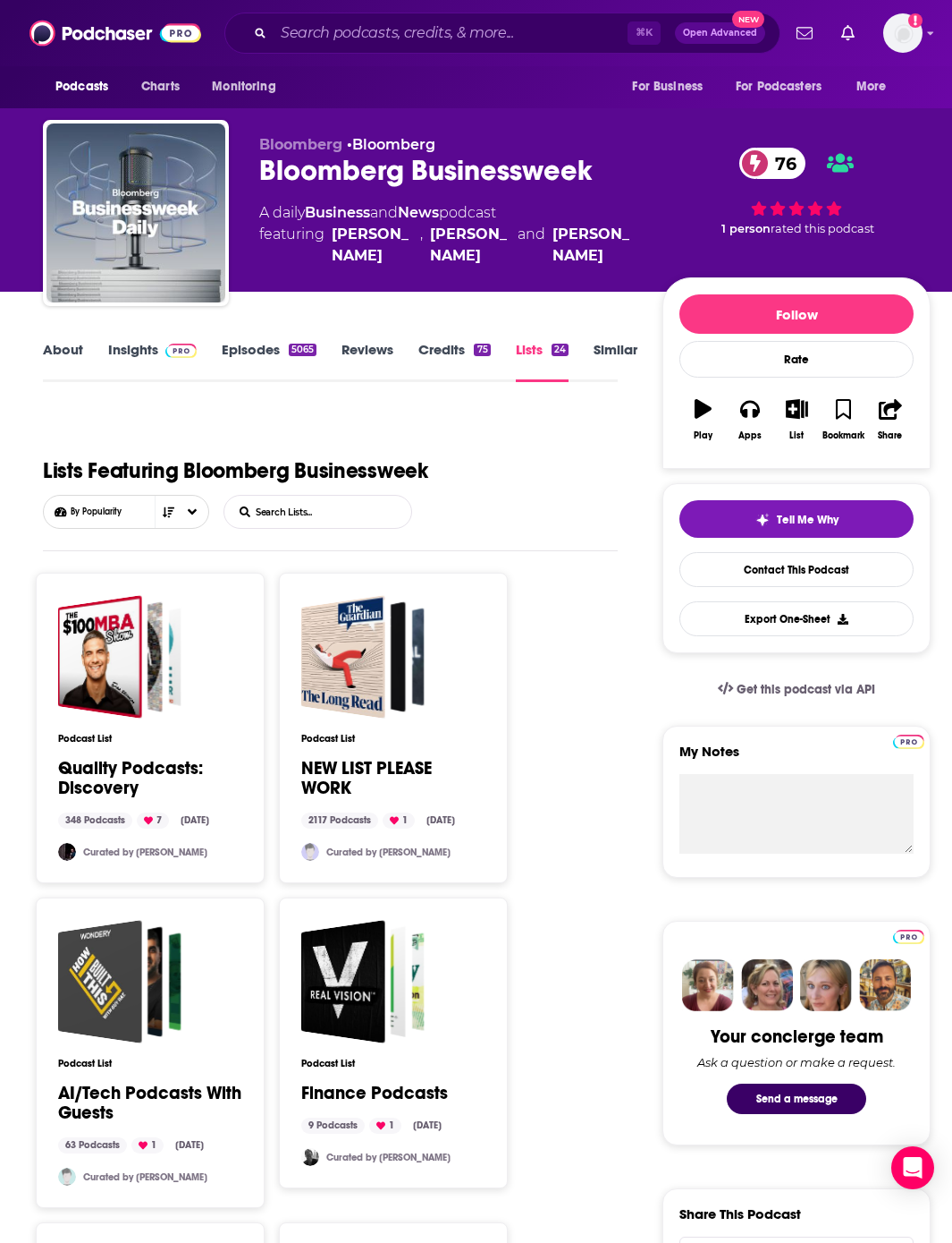
click at [450, 363] on link "Credits 75" at bounding box center [454, 361] width 71 height 41
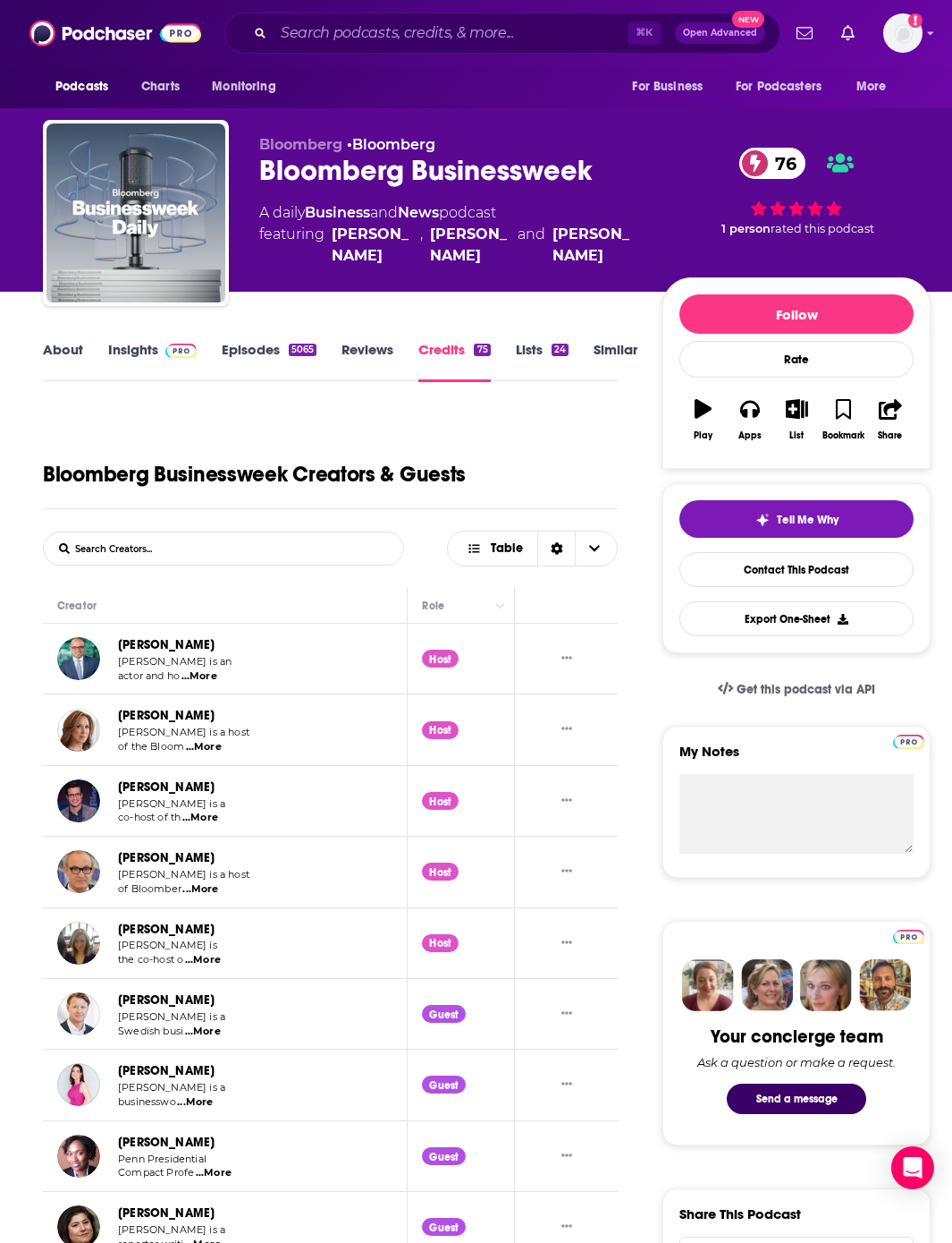
click at [528, 350] on link "Lists 24" at bounding box center [541, 361] width 53 height 41
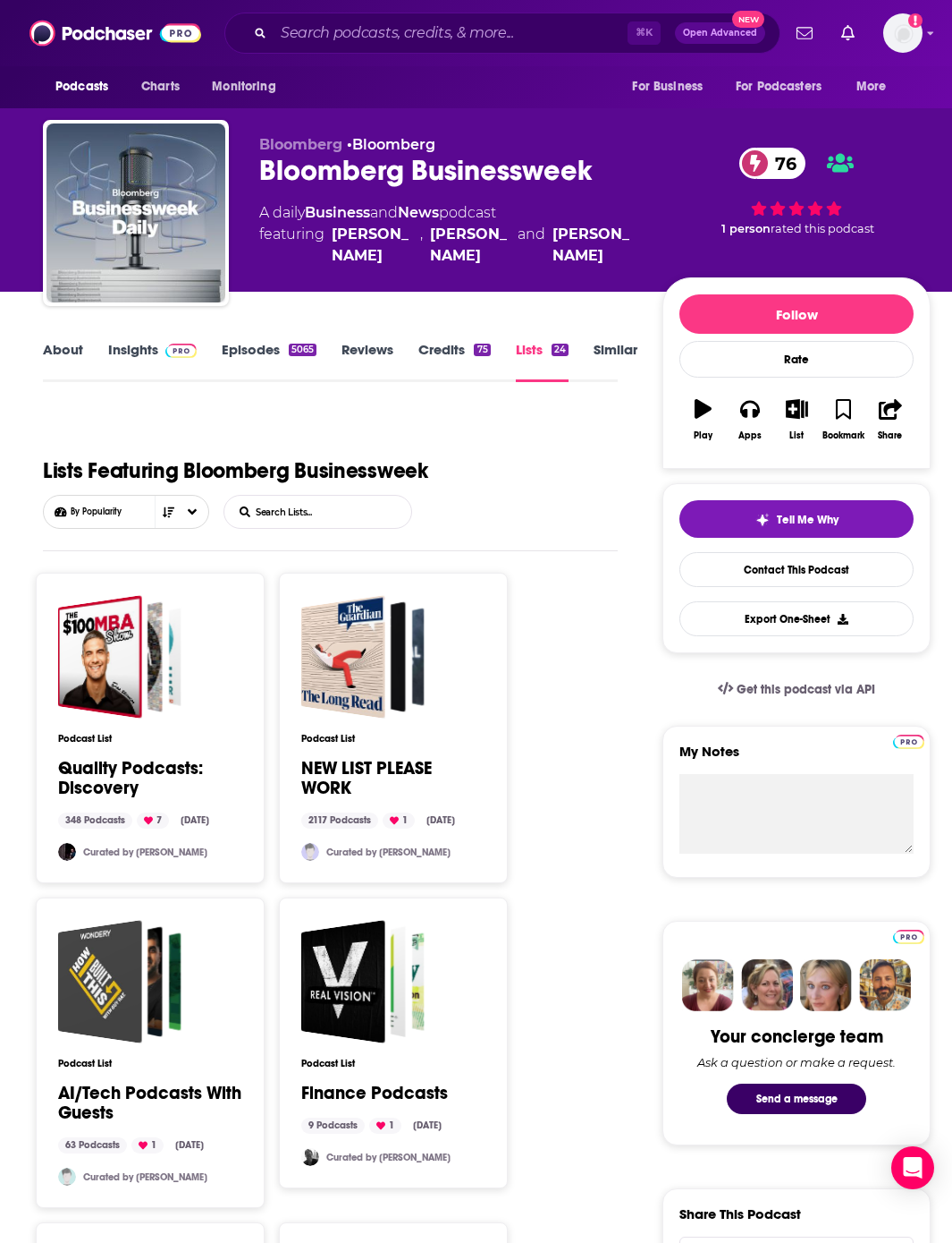
click at [616, 358] on link "Similar" at bounding box center [616, 361] width 44 height 41
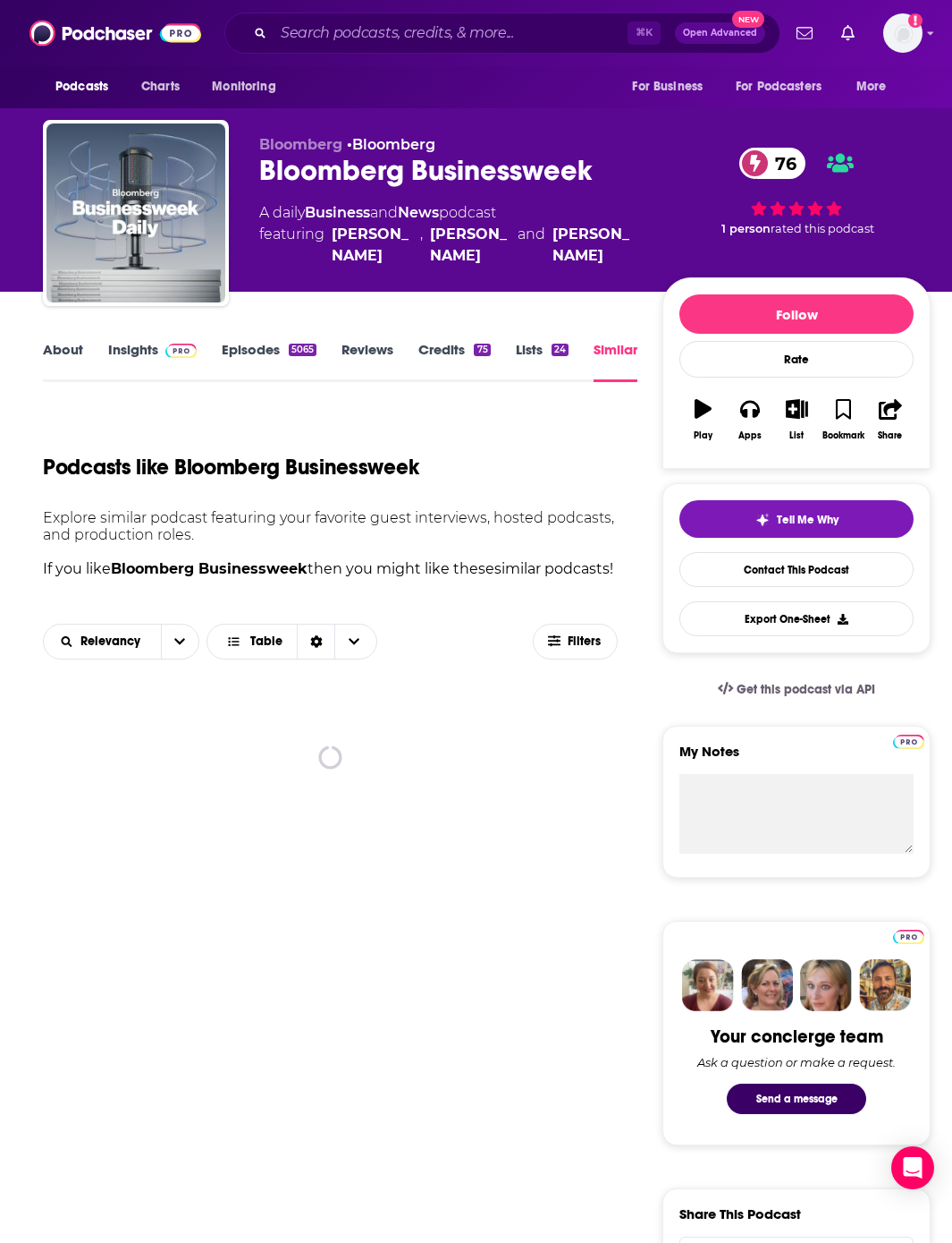
click at [78, 359] on link "About" at bounding box center [62, 361] width 41 height 41
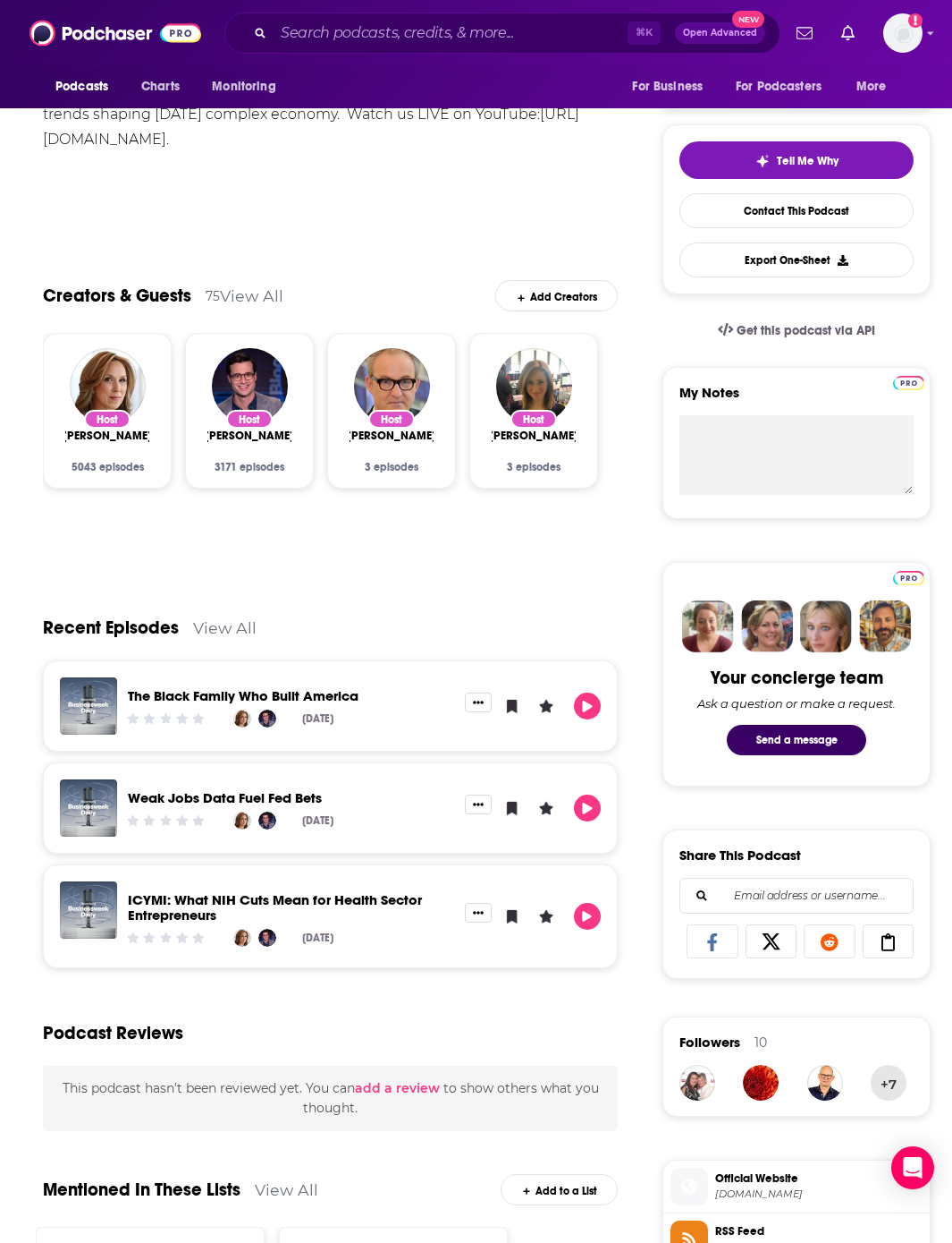
scroll to position [674, 0]
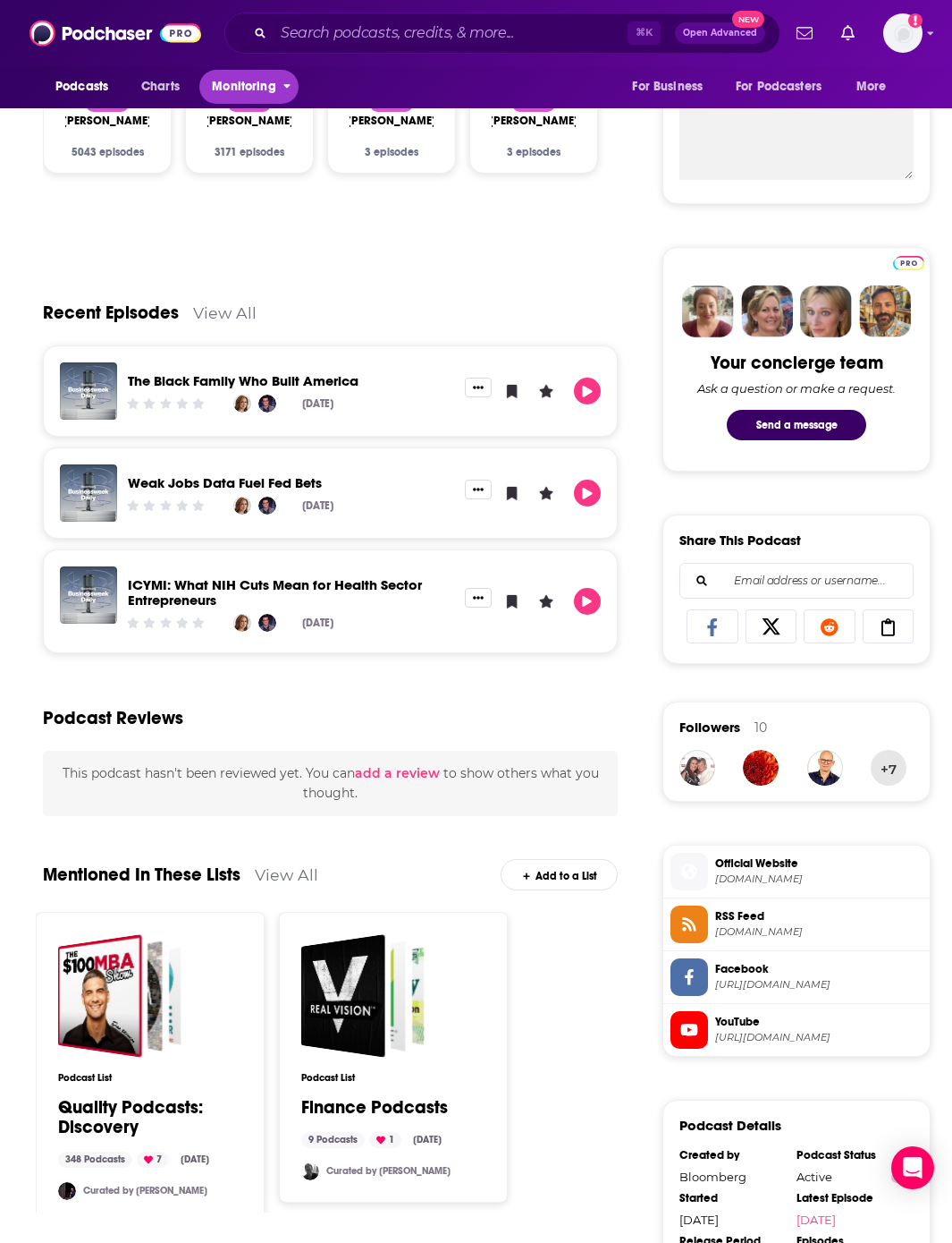
click at [230, 93] on span "Monitoring" at bounding box center [244, 86] width 63 height 25
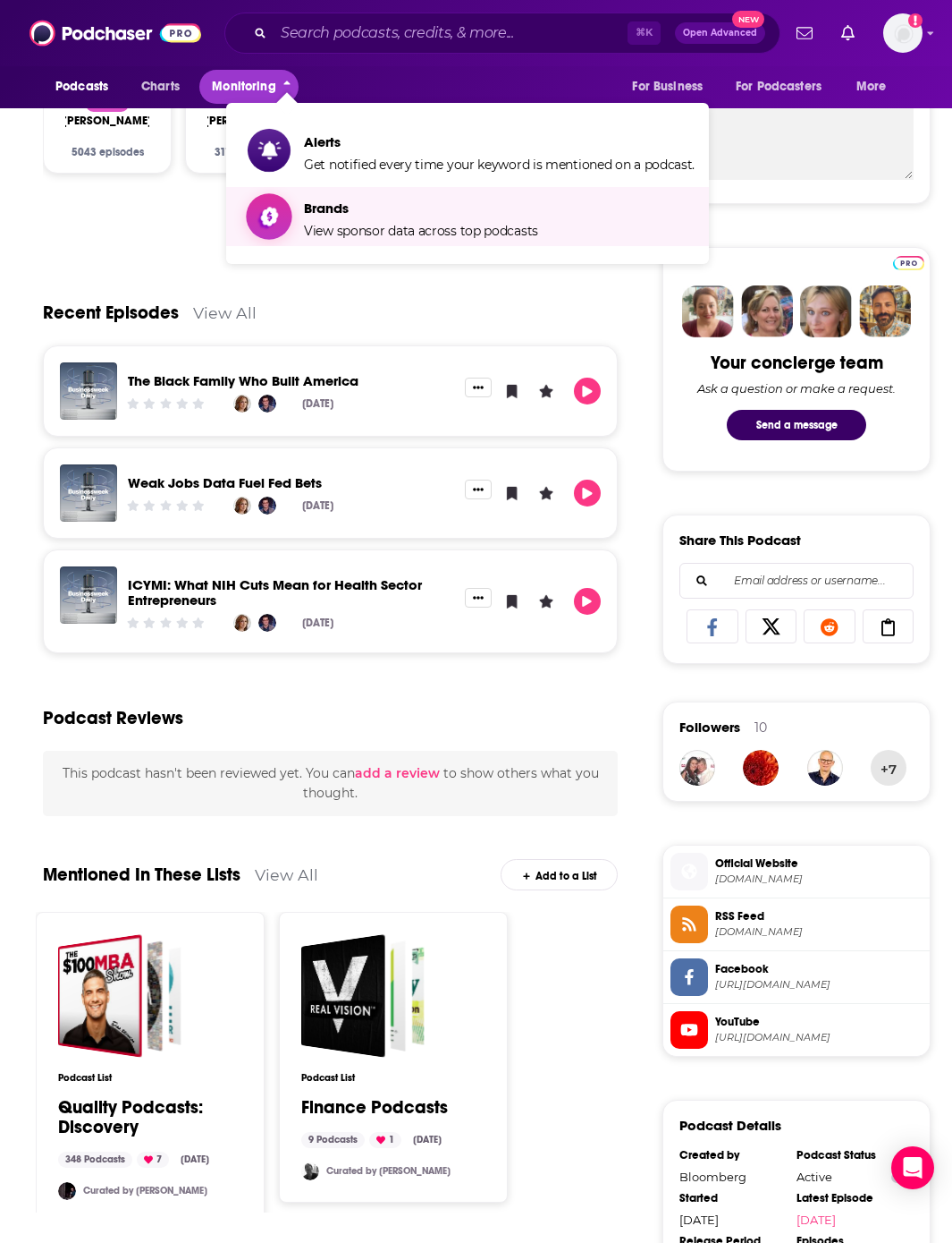
click at [324, 202] on span "Brands" at bounding box center [421, 207] width 234 height 17
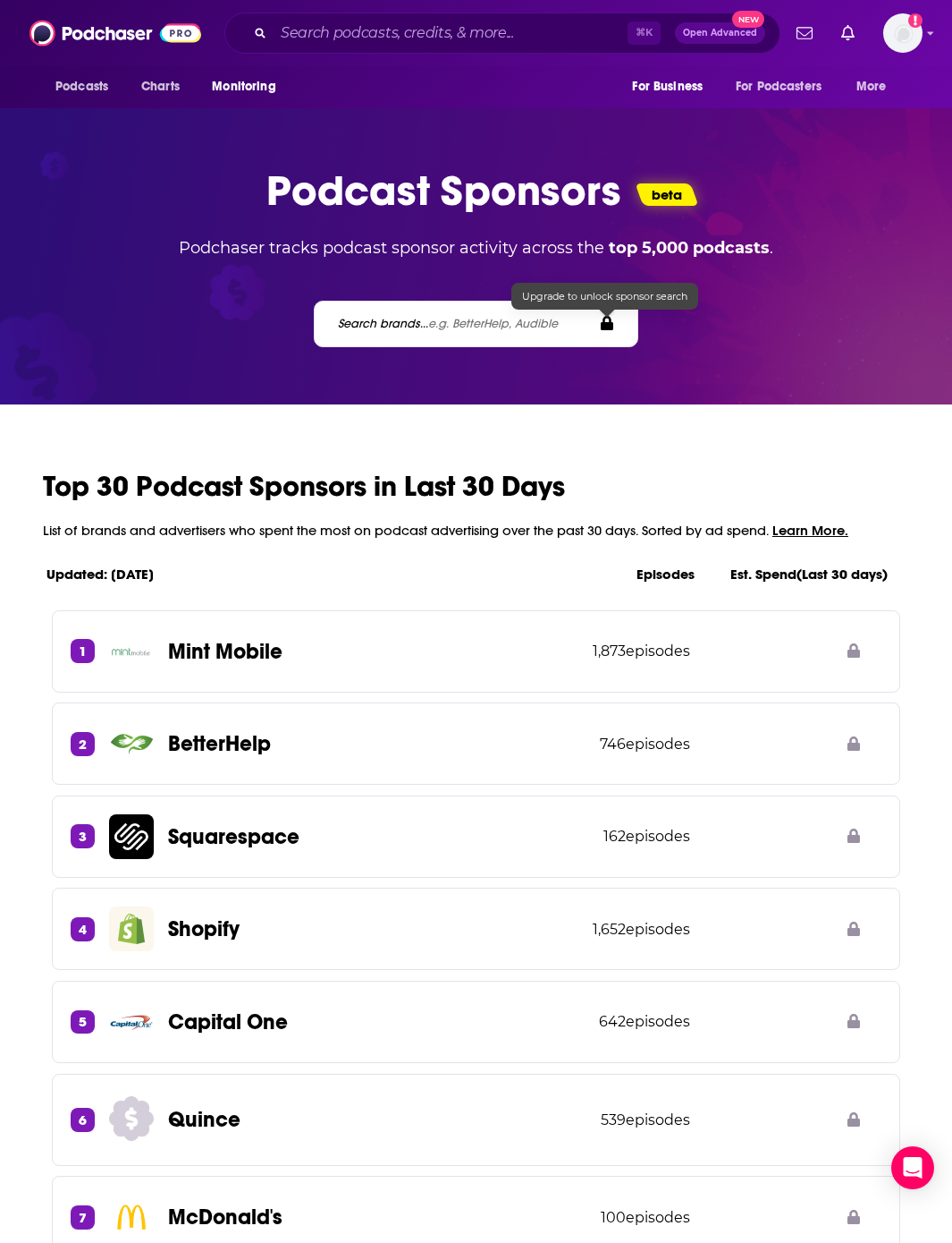
click at [437, 329] on span "e.g. BetterHelp, Audible" at bounding box center [493, 322] width 130 height 15
click at [495, 317] on span "e.g. BetterHelp, Audible" at bounding box center [493, 322] width 130 height 15
click at [495, 326] on span "e.g. BetterHelp, Audible" at bounding box center [493, 322] width 130 height 15
click at [491, 323] on span "e.g. BetterHelp, Audible" at bounding box center [493, 322] width 130 height 15
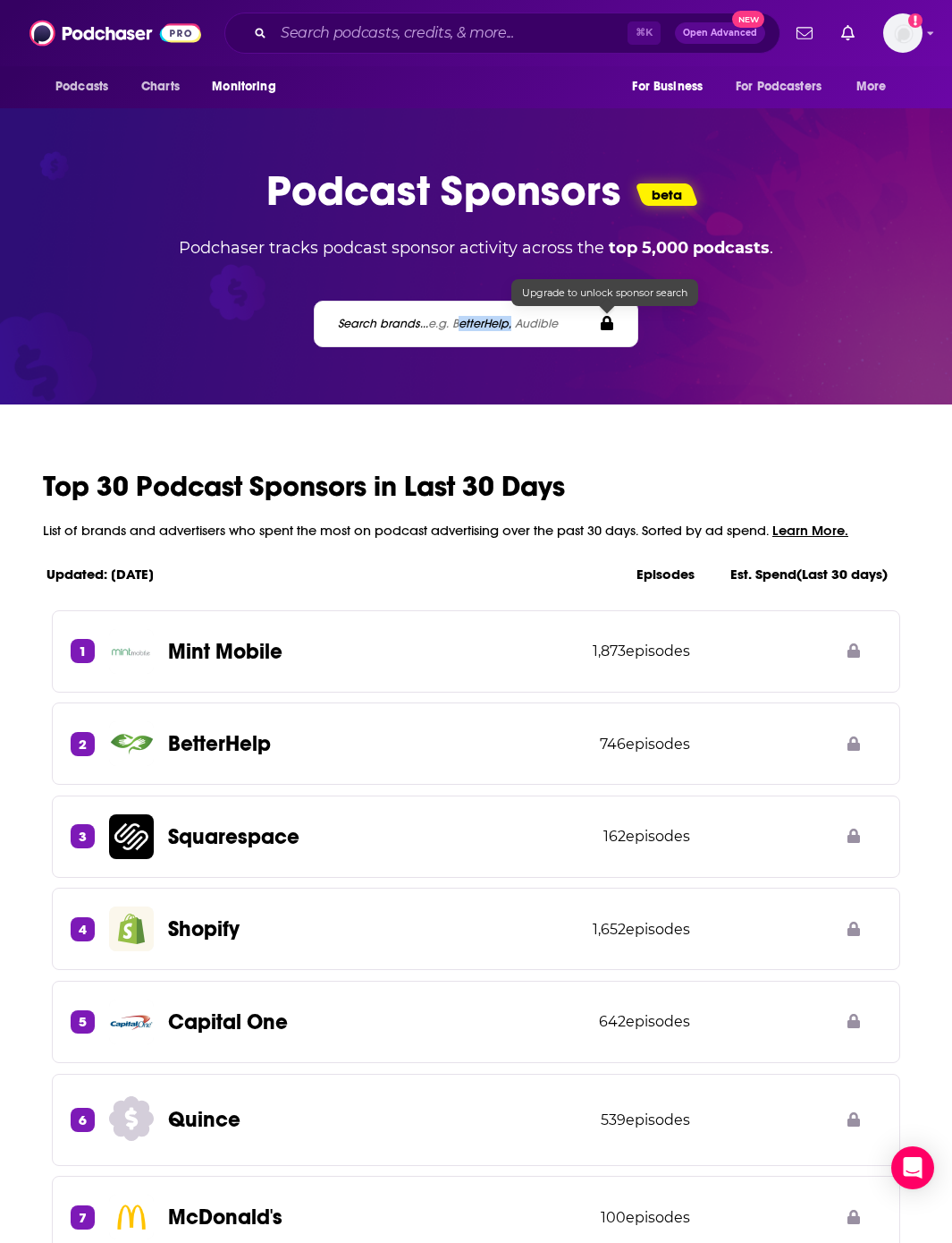
click at [491, 323] on span "e.g. BetterHelp, Audible" at bounding box center [493, 322] width 130 height 15
click at [603, 324] on icon at bounding box center [607, 321] width 14 height 15
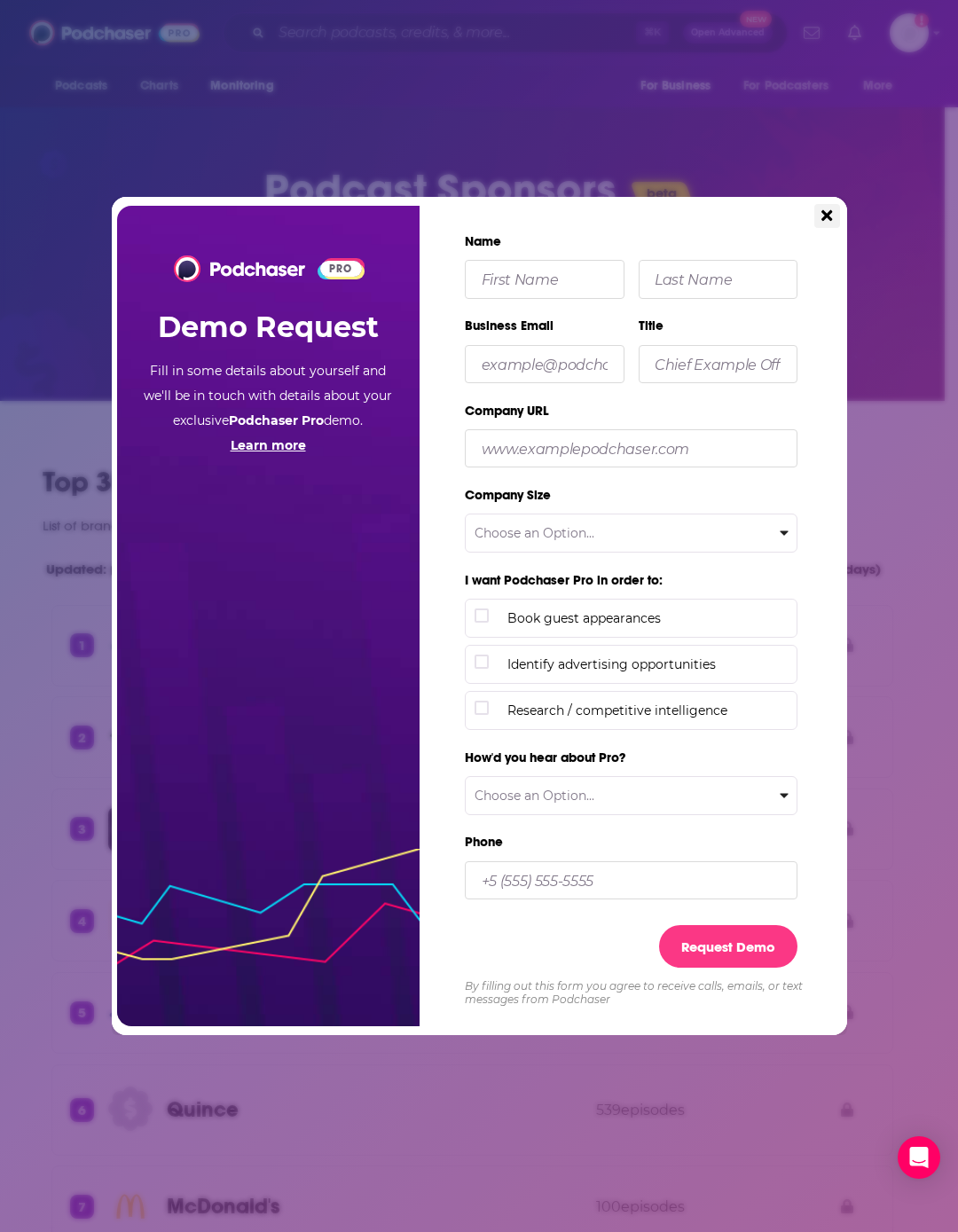
click at [821, 223] on button "Close" at bounding box center [826, 215] width 25 height 24
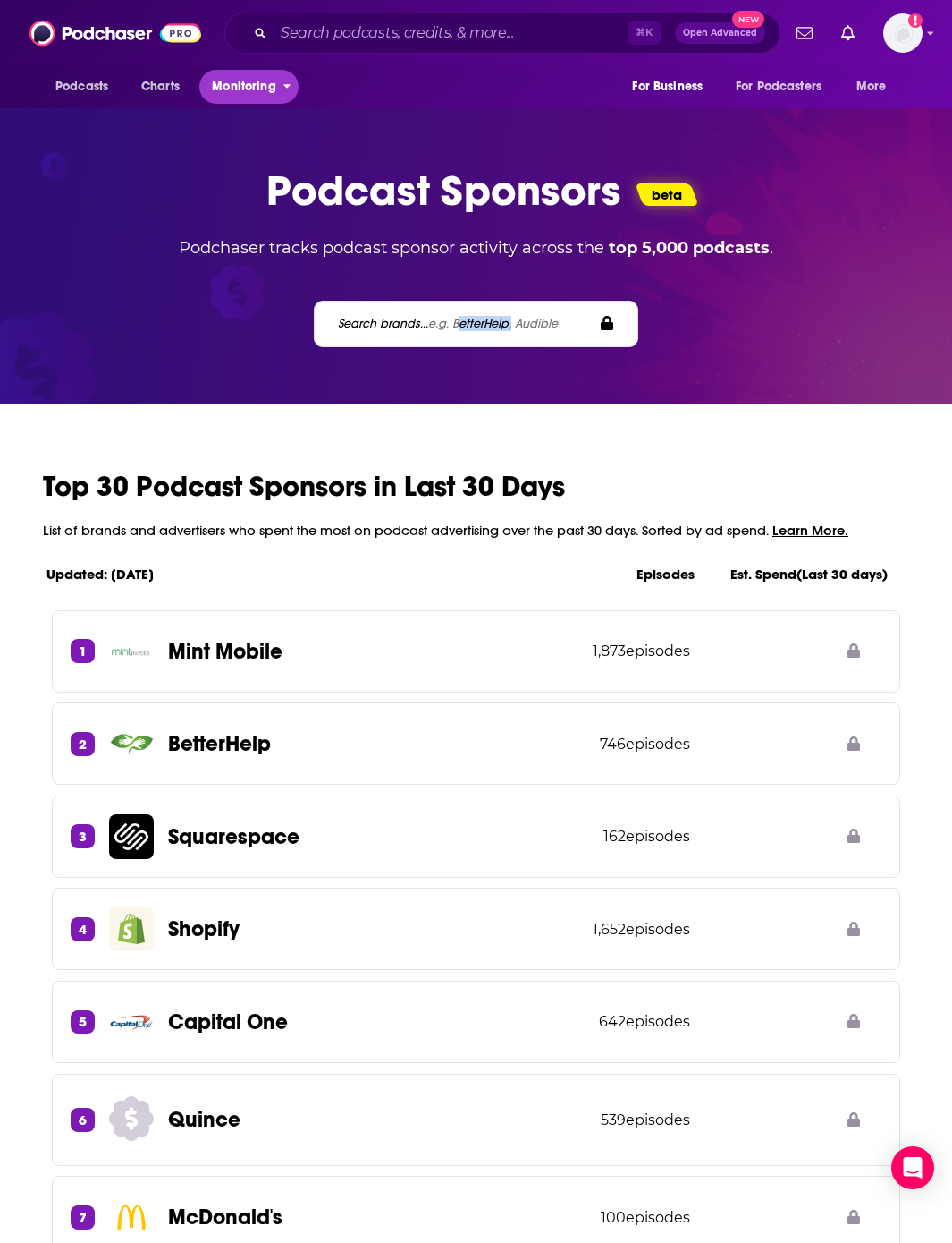
click at [250, 85] on span "Monitoring" at bounding box center [244, 86] width 63 height 25
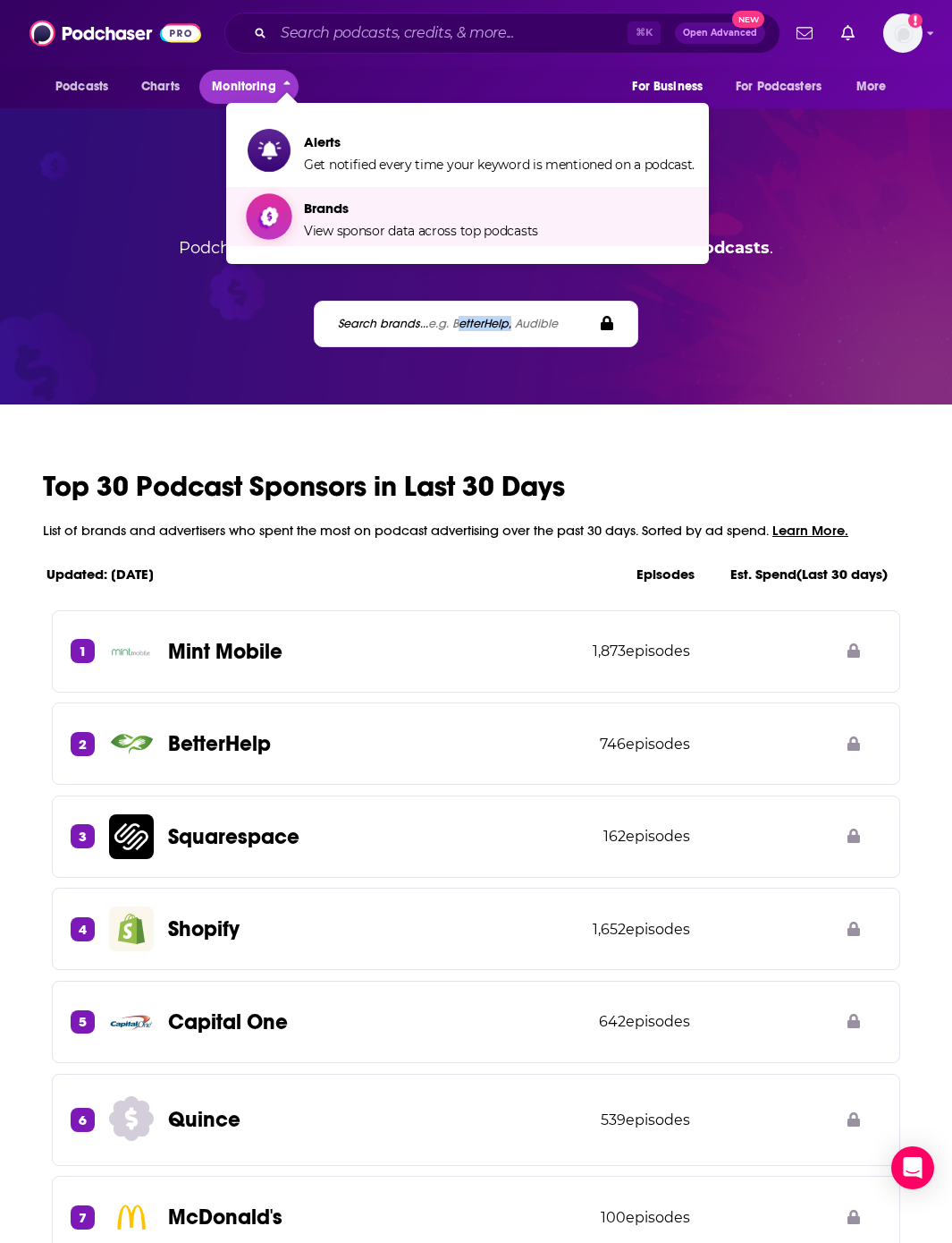
click at [362, 223] on span "View sponsor data across top podcasts" at bounding box center [421, 231] width 234 height 16
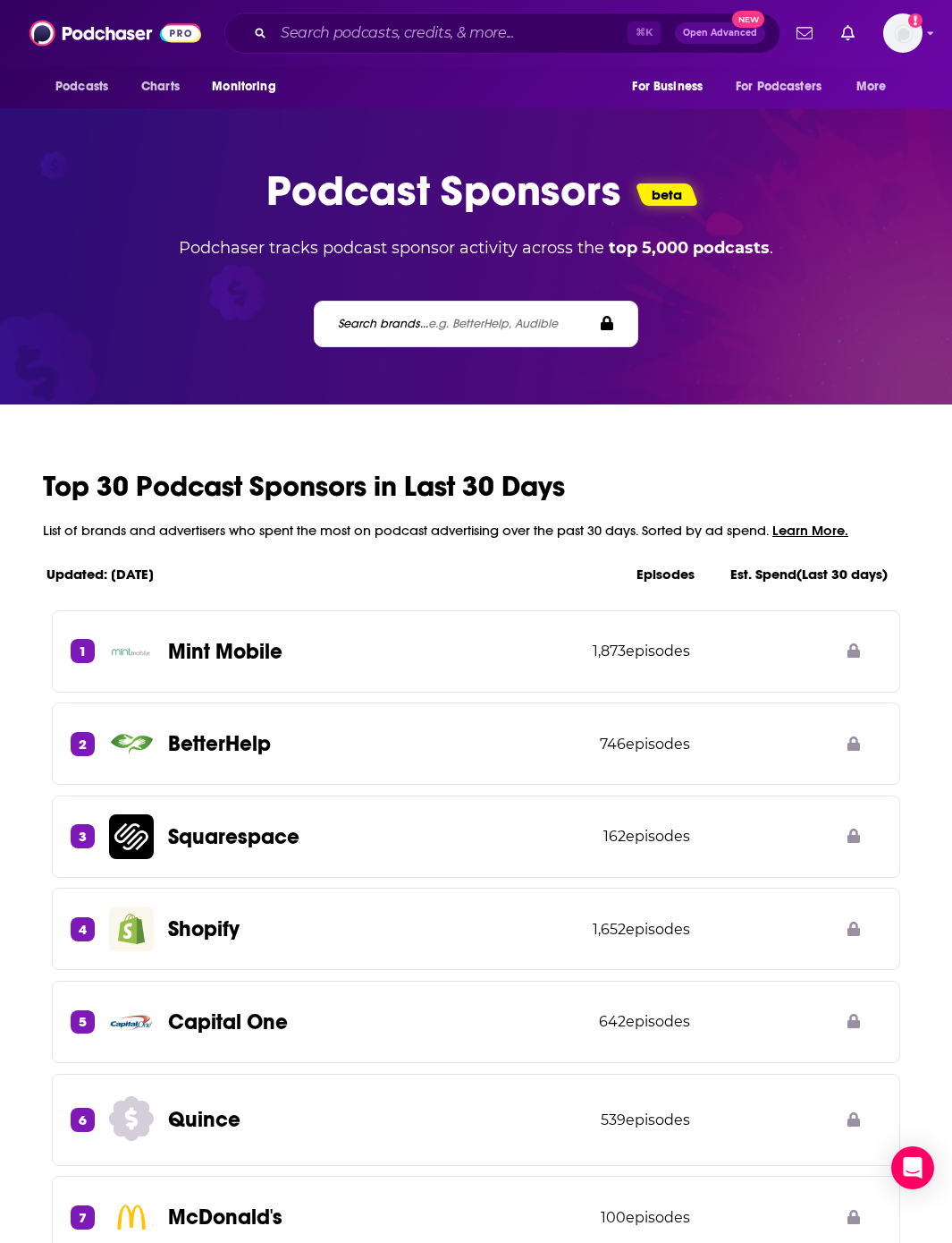
click at [337, 192] on p "Podcast Sponsors" at bounding box center [444, 190] width 355 height 52
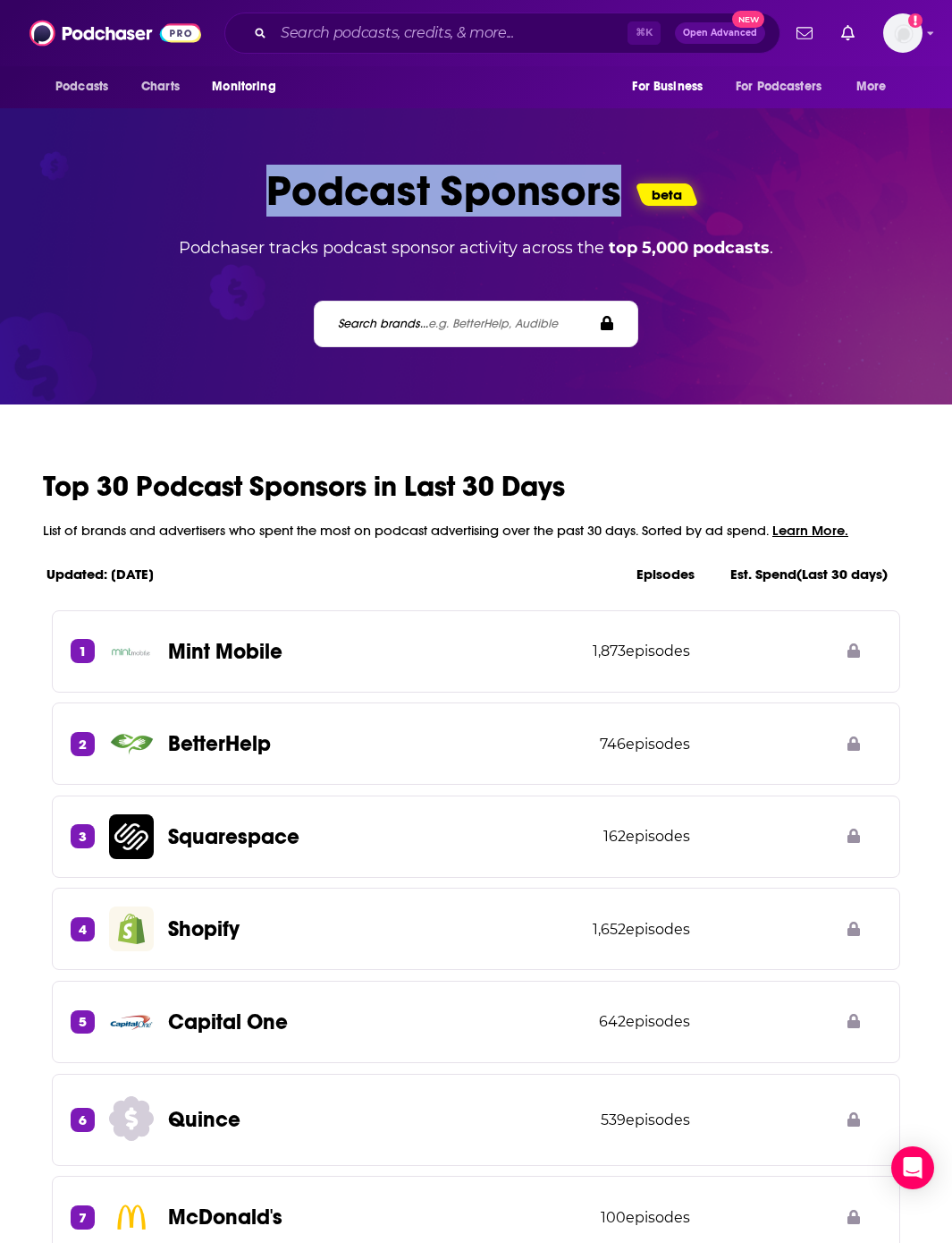
drag, startPoint x: 337, startPoint y: 192, endPoint x: 510, endPoint y: 187, distance: 173.1
click at [510, 187] on p "Podcast Sponsors" at bounding box center [444, 190] width 355 height 52
drag, startPoint x: 510, startPoint y: 187, endPoint x: 357, endPoint y: 176, distance: 153.4
click at [357, 176] on p "Podcast Sponsors" at bounding box center [444, 190] width 355 height 52
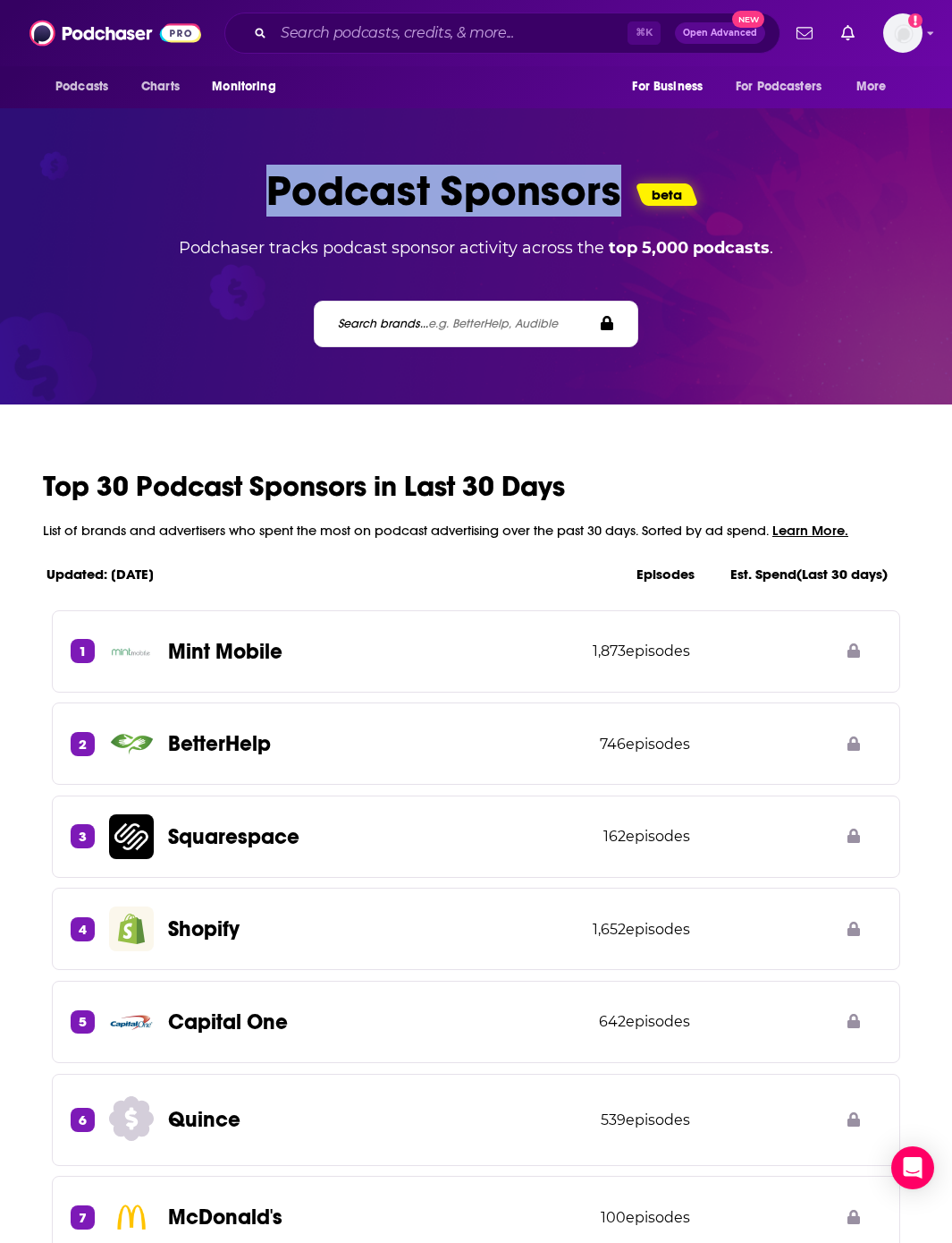
click at [357, 177] on p "Podcast Sponsors" at bounding box center [444, 190] width 355 height 52
drag, startPoint x: 357, startPoint y: 177, endPoint x: 523, endPoint y: 191, distance: 166.6
click at [523, 191] on p "Podcast Sponsors" at bounding box center [444, 190] width 355 height 52
click at [902, 32] on img "Logged in as jbbataille" at bounding box center [903, 34] width 40 height 40
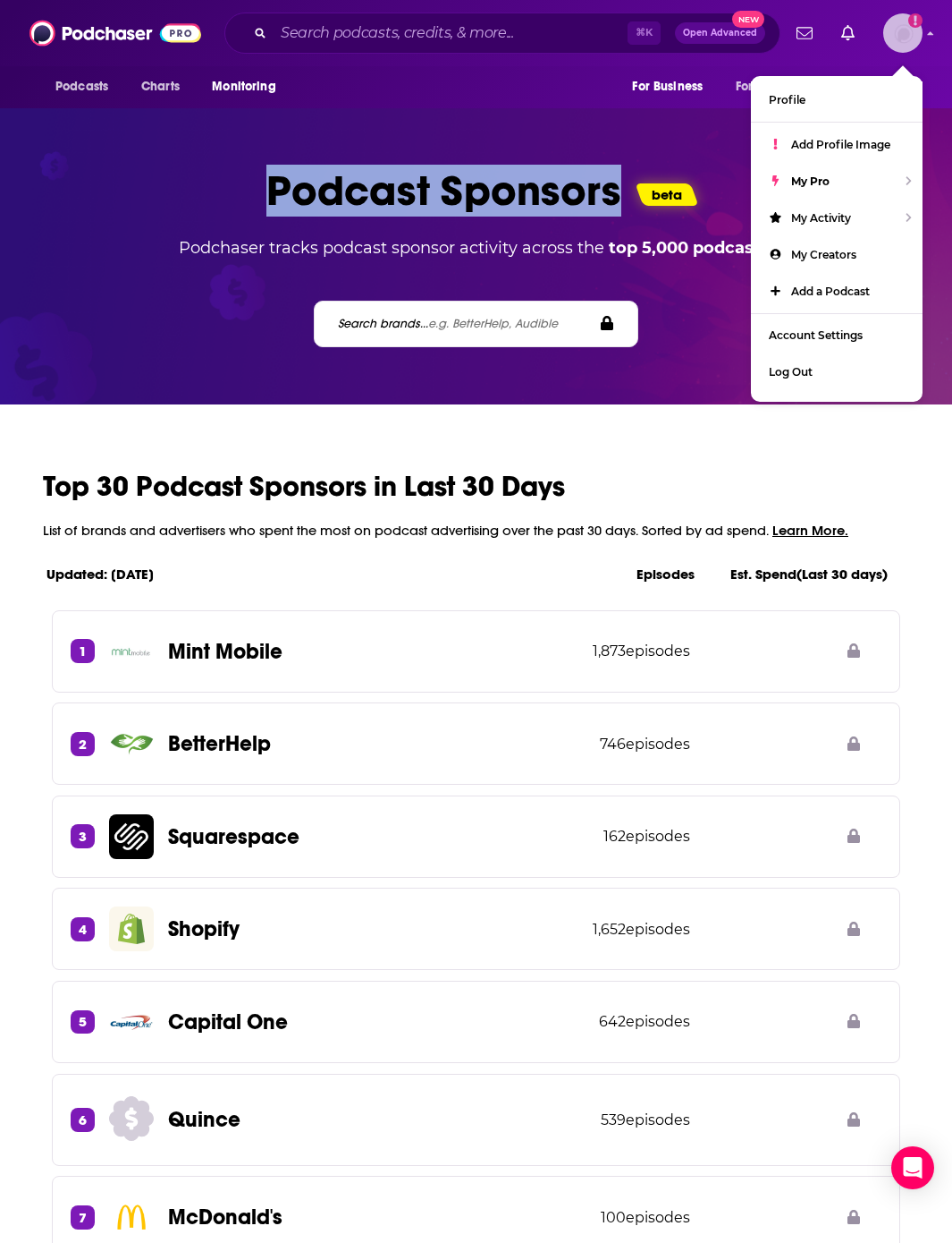
click at [895, 33] on img "Logged in as jbbataille" at bounding box center [903, 34] width 40 height 40
click at [898, 41] on img "Logged in as jbbataille" at bounding box center [903, 34] width 40 height 40
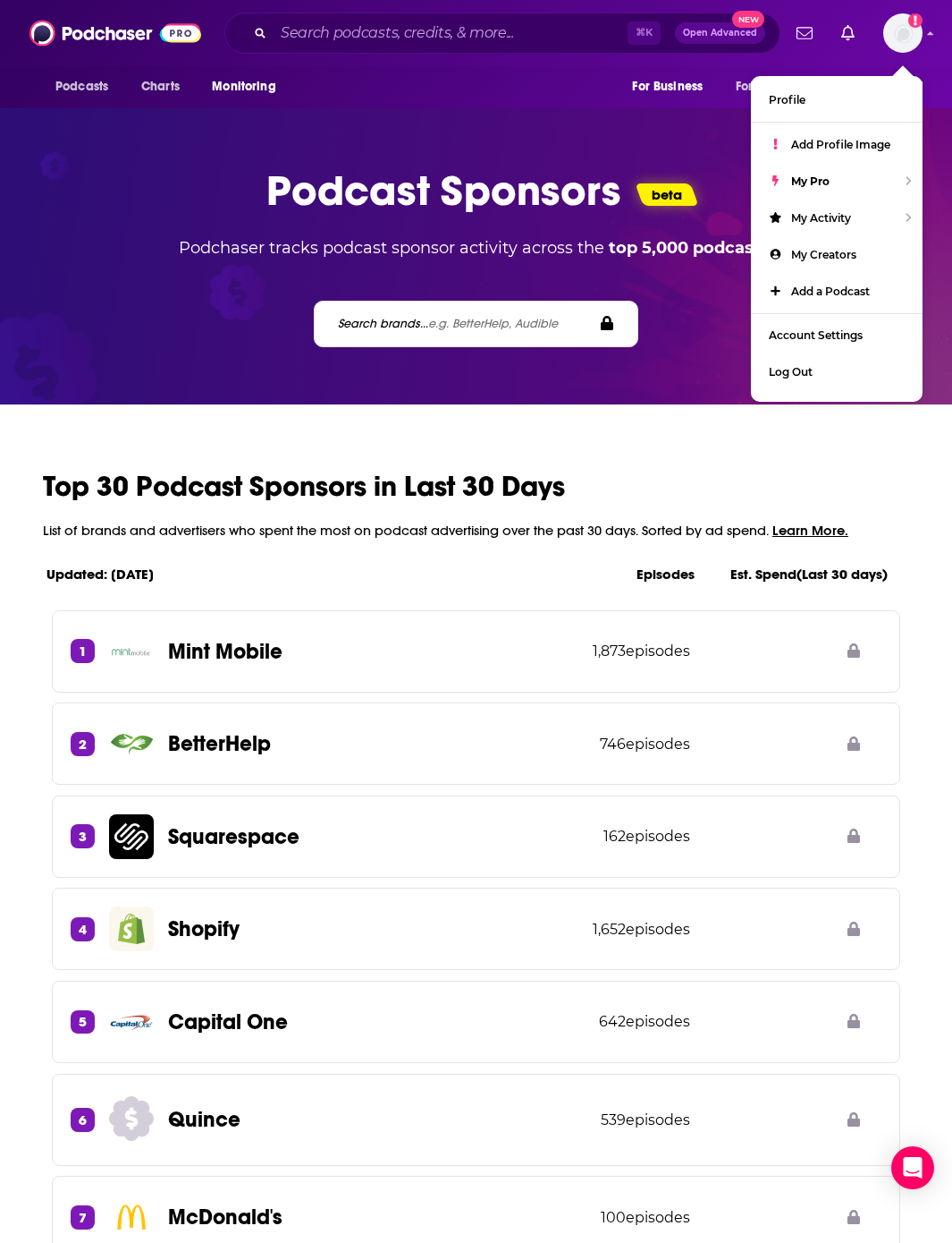
click at [419, 165] on p "Podcast Sponsors" at bounding box center [444, 190] width 355 height 52
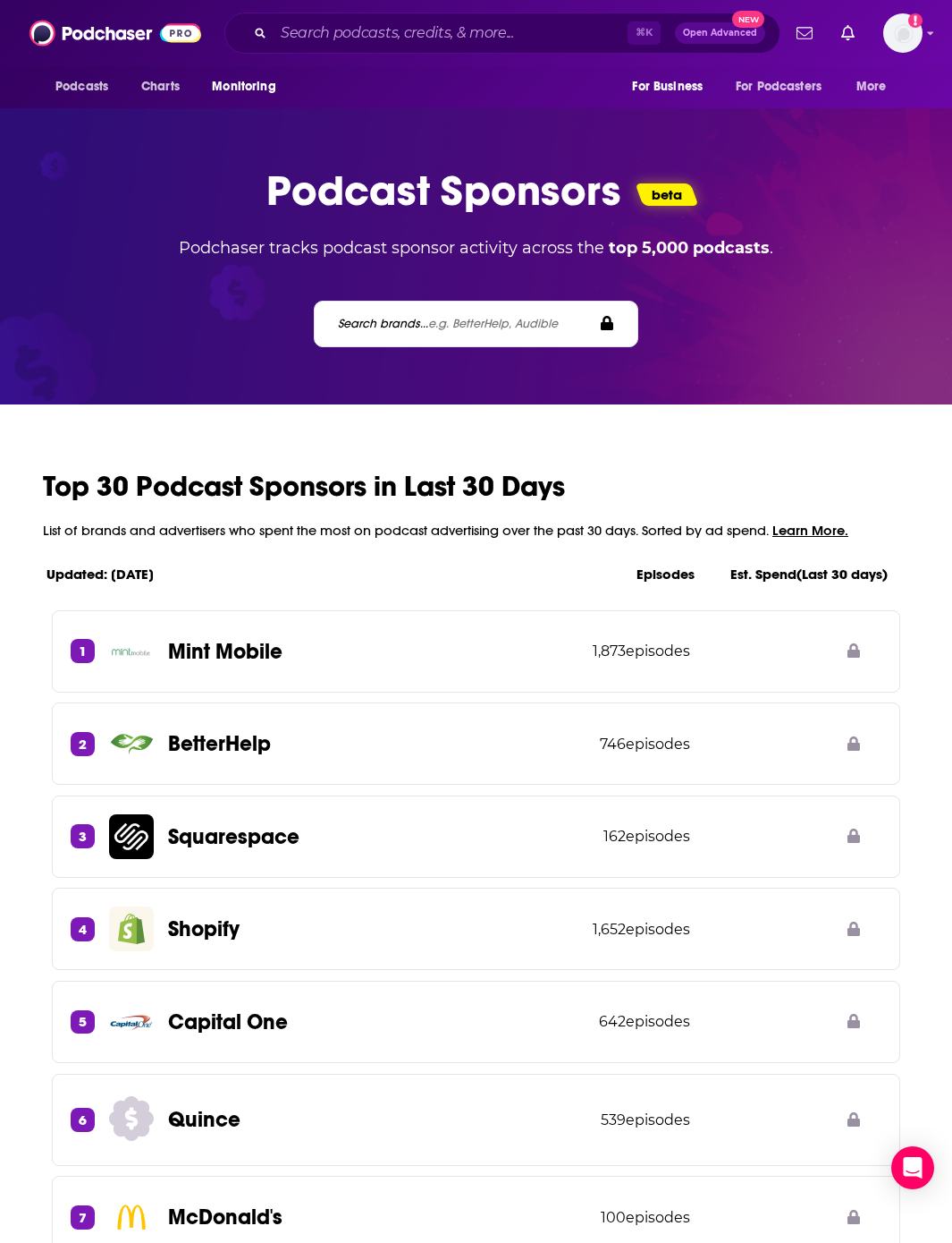
click at [333, 197] on p "Podcast Sponsors" at bounding box center [444, 190] width 355 height 52
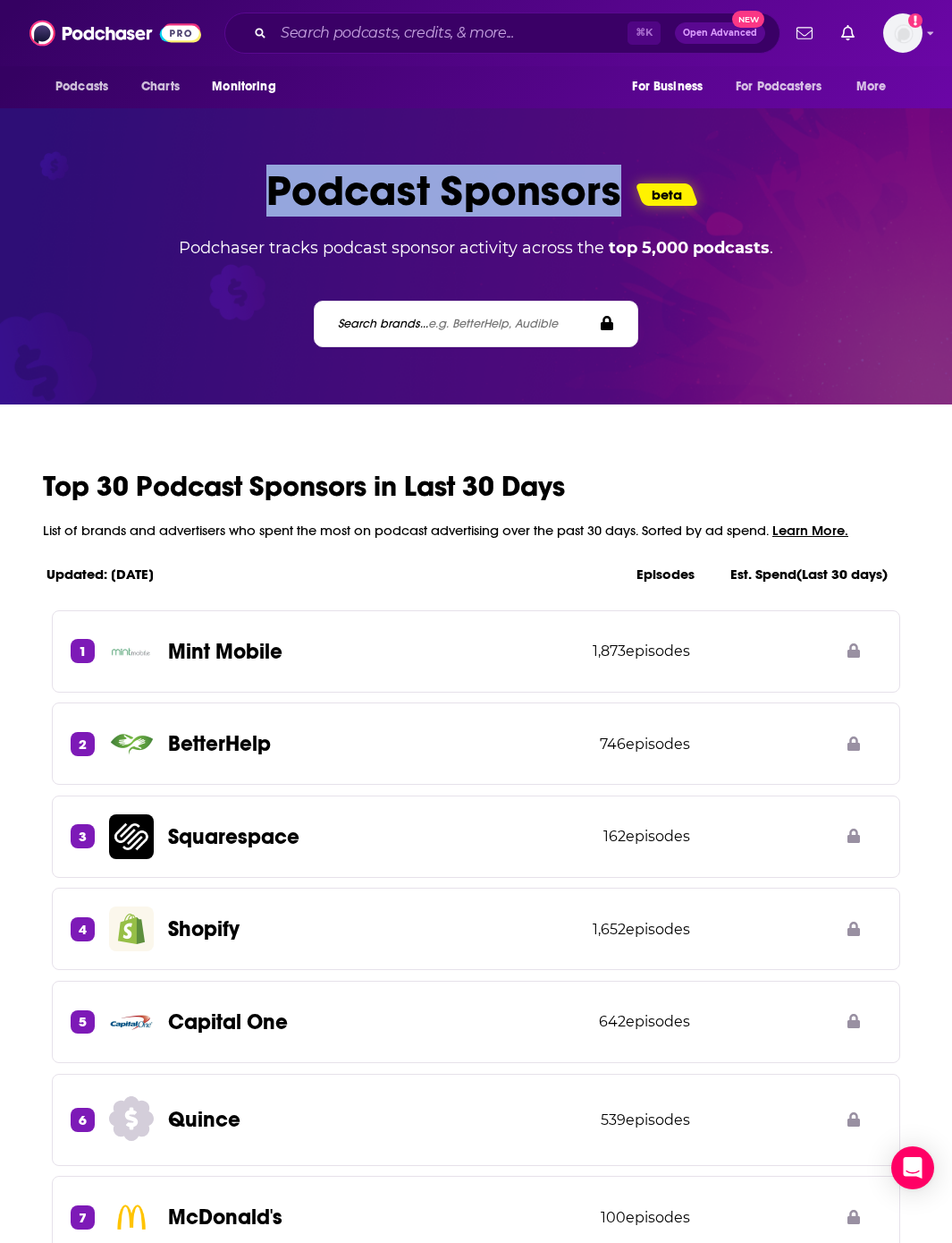
drag, startPoint x: 333, startPoint y: 197, endPoint x: 469, endPoint y: 188, distance: 136.3
click at [469, 188] on p "Podcast Sponsors" at bounding box center [444, 190] width 355 height 52
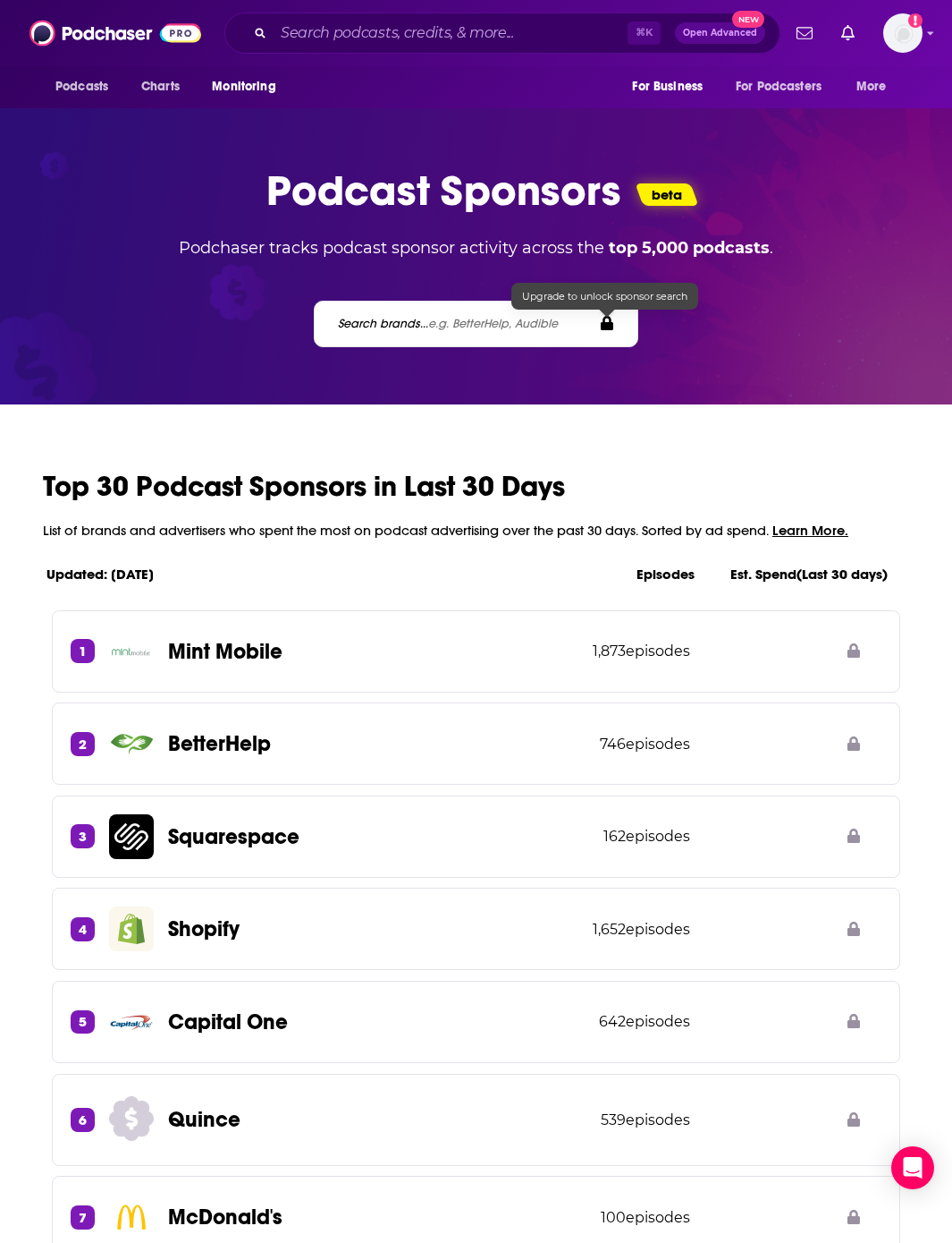
click at [406, 323] on label "Search brands... e.g. BetterHelp, Audible" at bounding box center [448, 322] width 220 height 15
click at [611, 321] on icon at bounding box center [607, 323] width 16 height 18
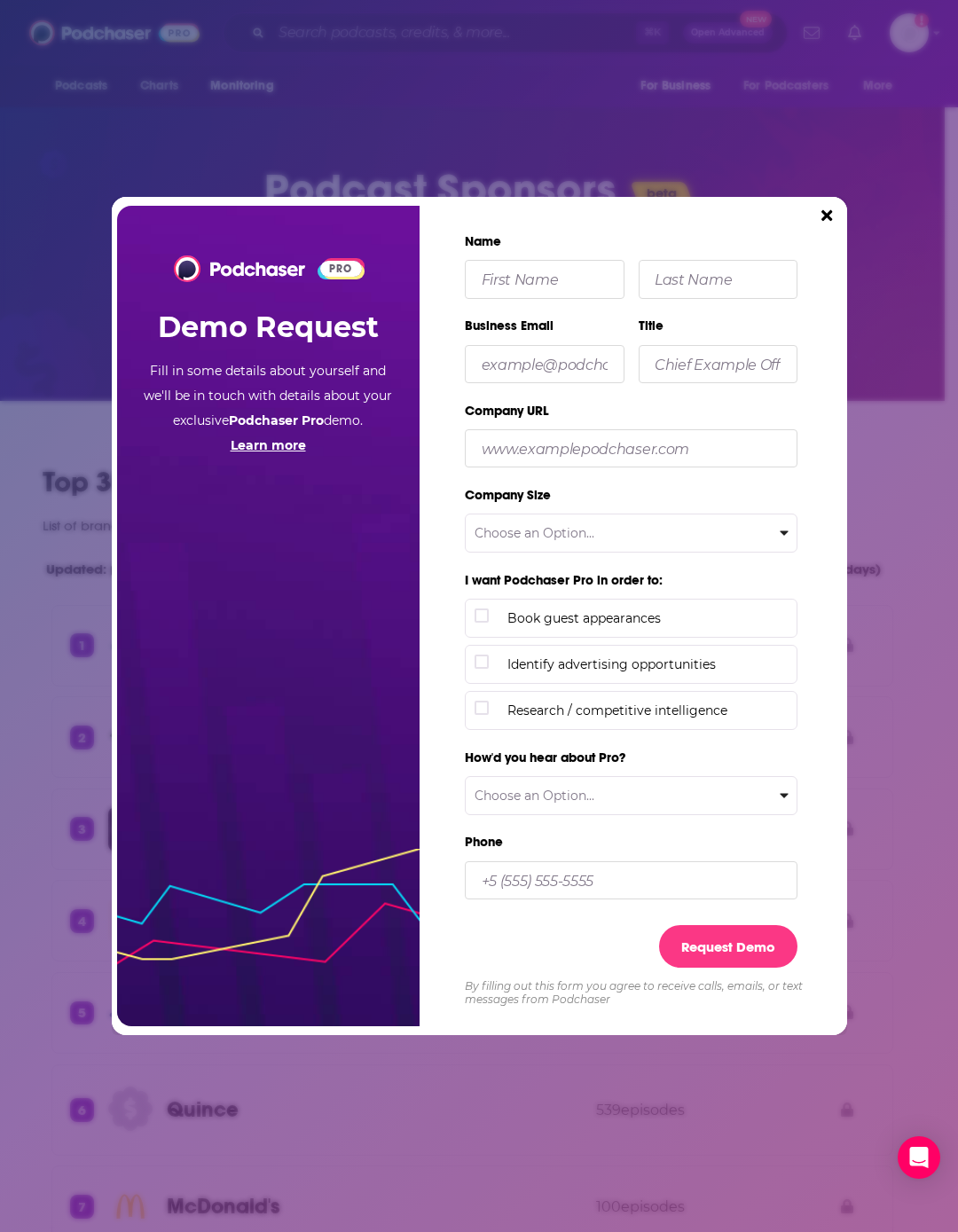
click at [831, 205] on button "Close" at bounding box center [826, 215] width 25 height 24
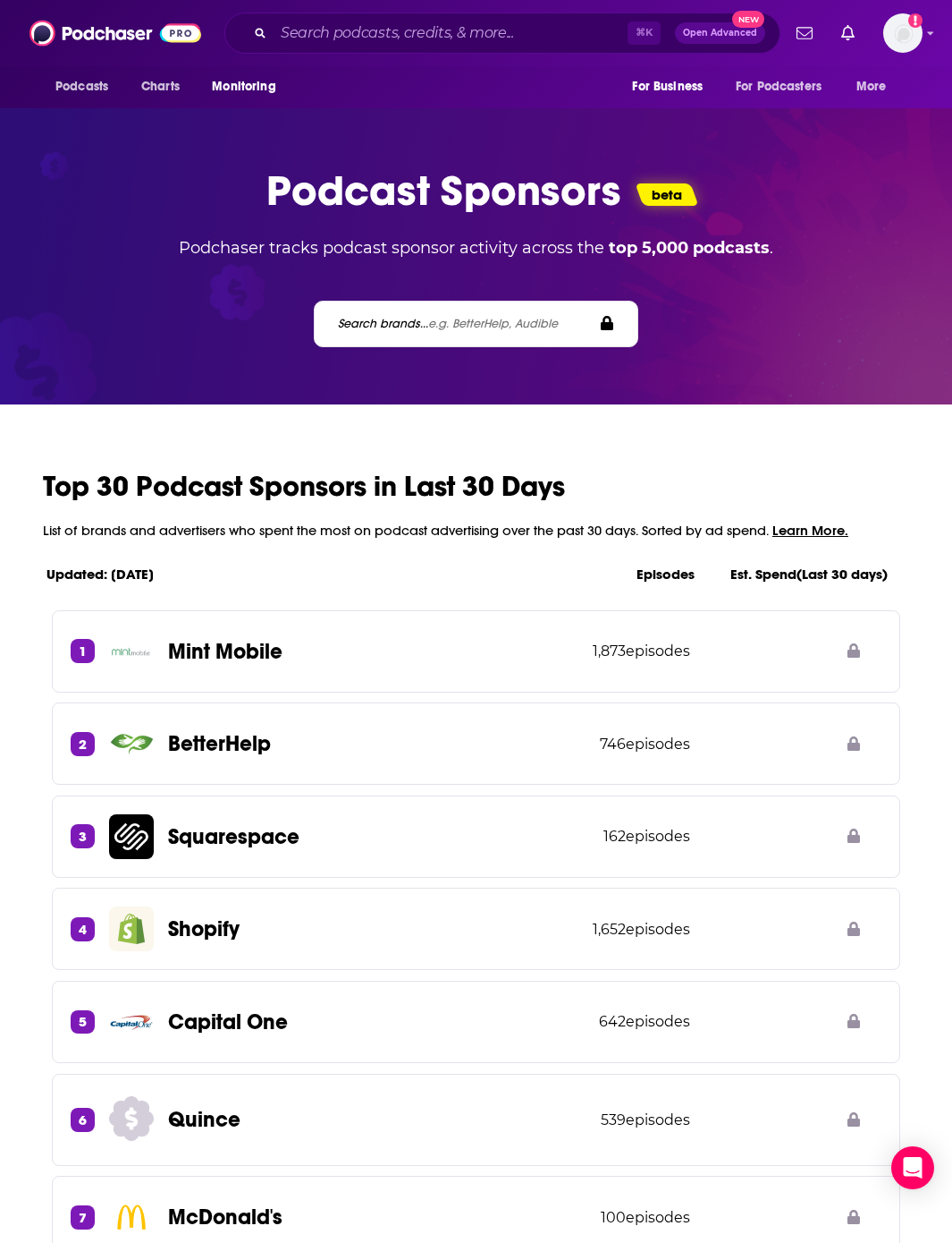
click at [716, 32] on span "Open Advanced" at bounding box center [720, 33] width 74 height 9
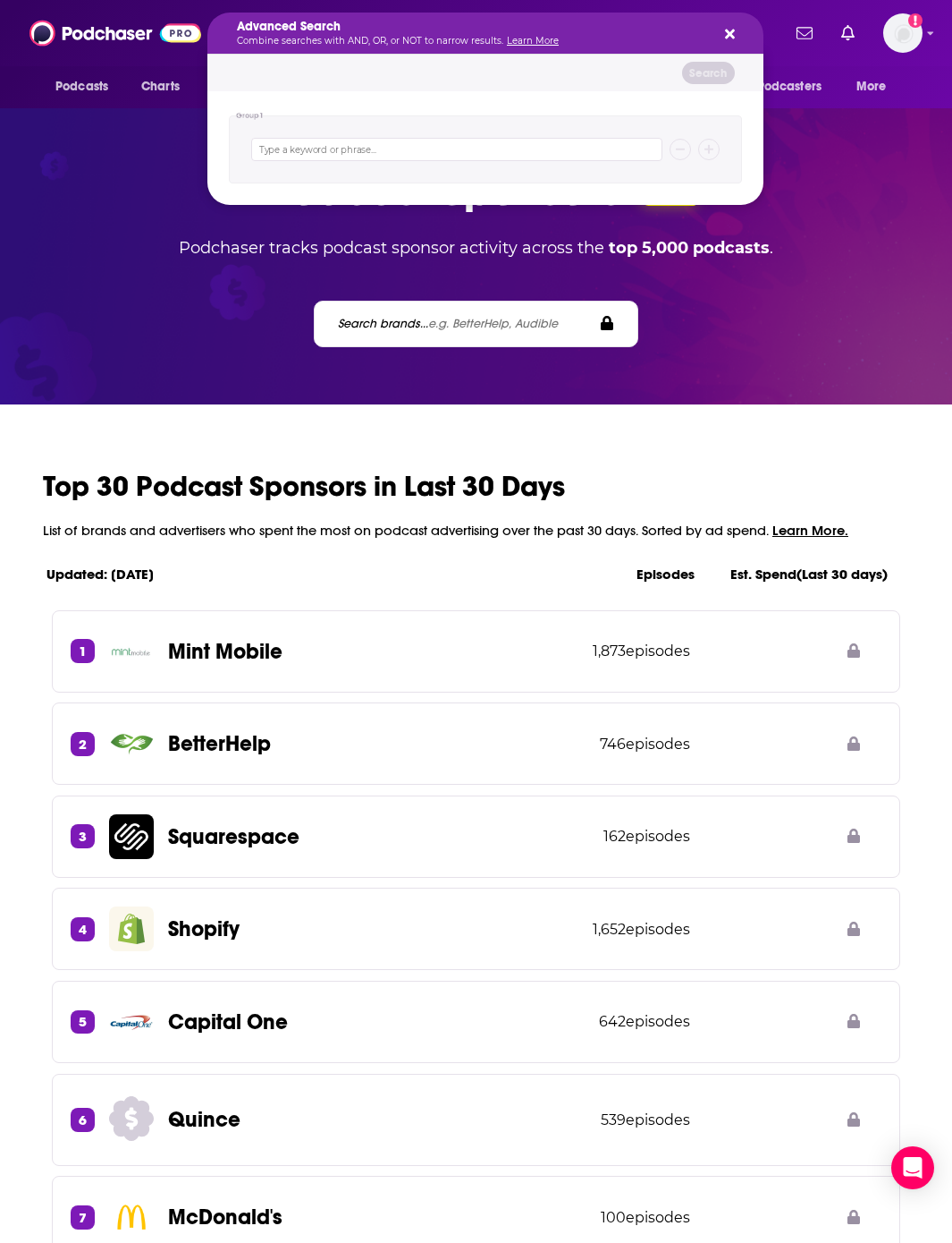
click at [741, 34] on div "Advanced Search Combine searches with AND, OR, or NOT to narrow results. Learn …" at bounding box center [485, 33] width 556 height 41
click at [730, 34] on icon "Search podcasts, credits, & more..." at bounding box center [730, 35] width 10 height 10
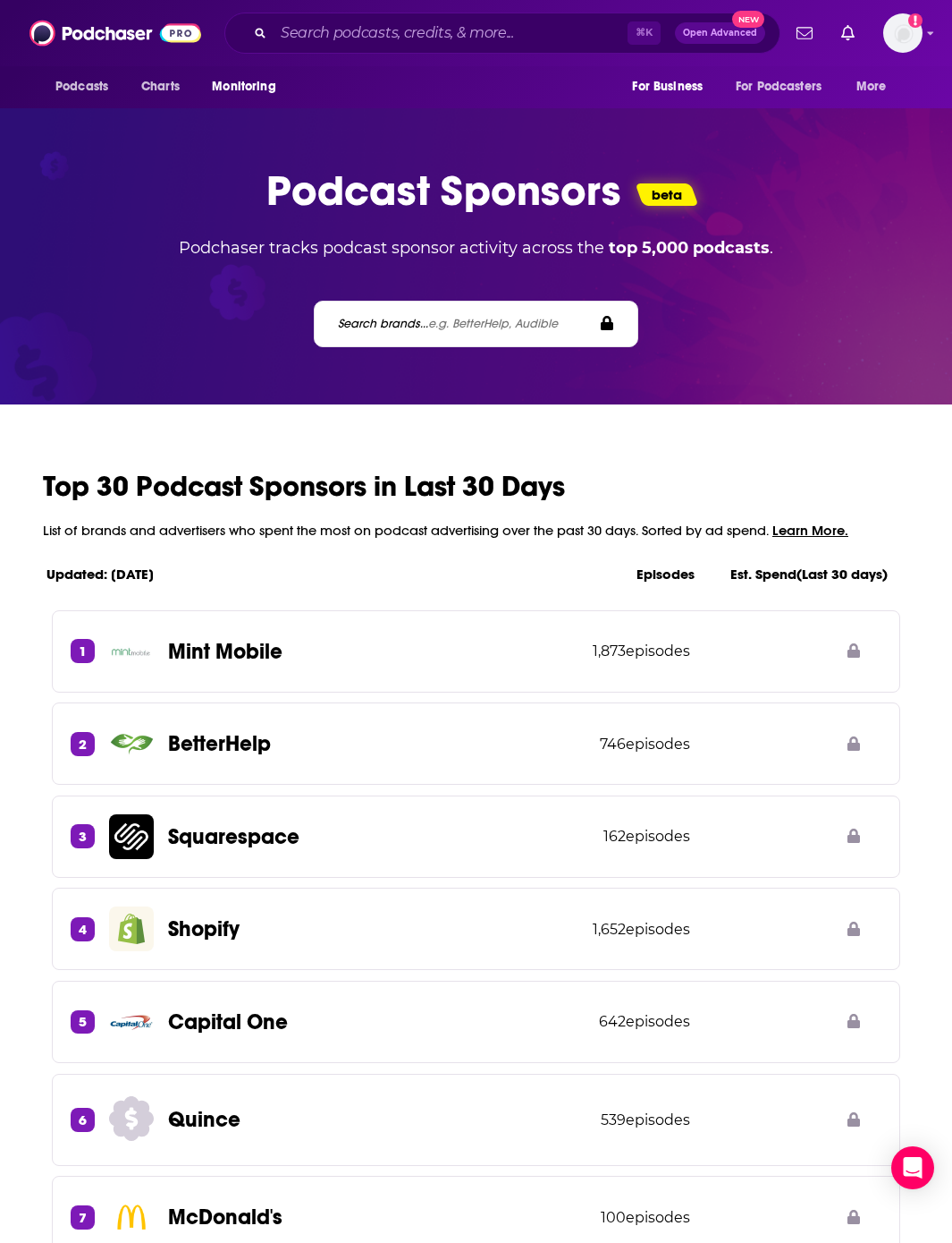
click at [527, 194] on p "Podcast Sponsors" at bounding box center [444, 190] width 355 height 52
click at [904, 34] on img "Logged in as jbbataille" at bounding box center [903, 34] width 40 height 40
